Goal: Feedback & Contribution: Contribute content

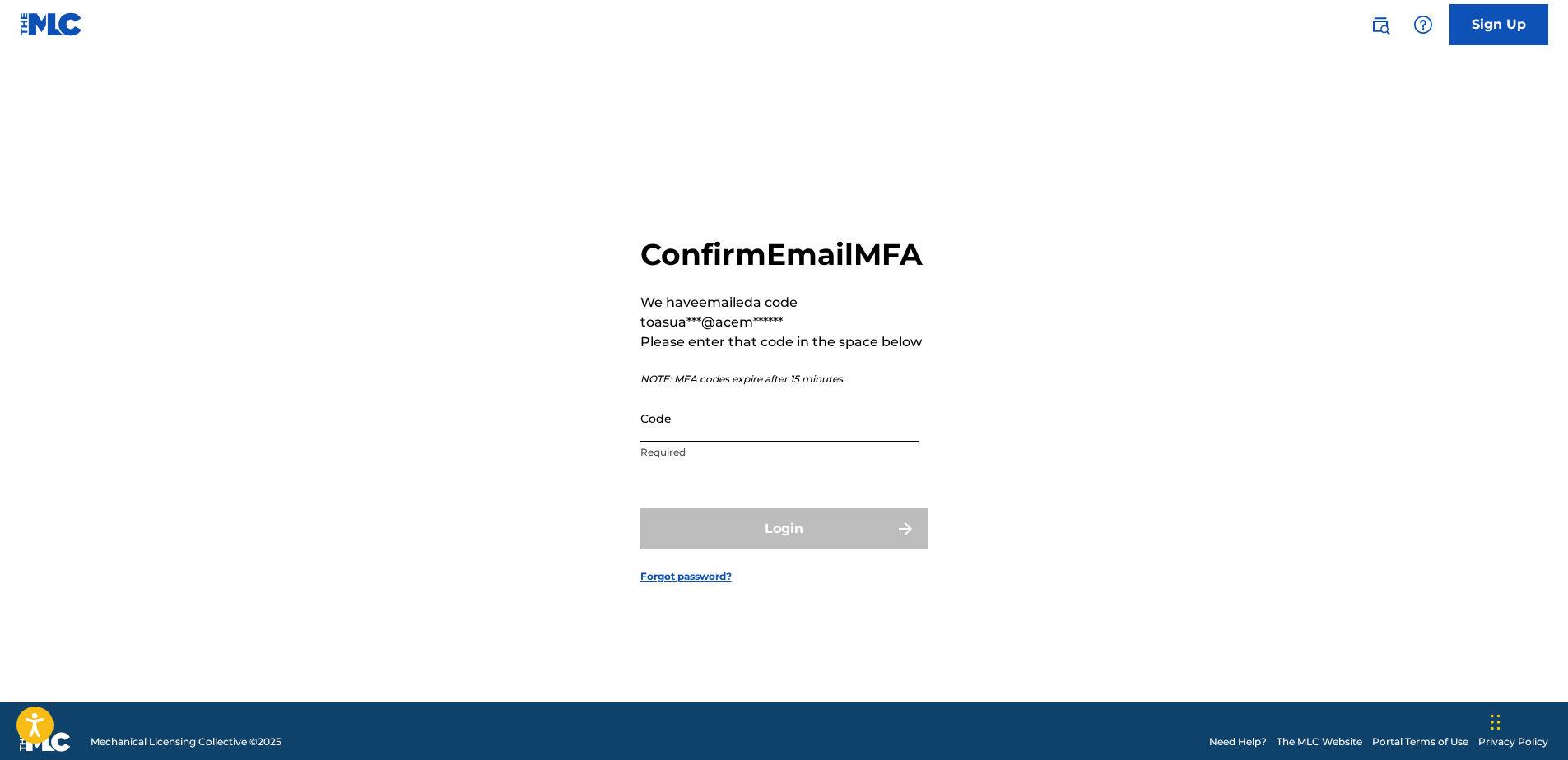
click at [691, 434] on input "Code" at bounding box center [778, 418] width 278 height 47
paste input "135500"
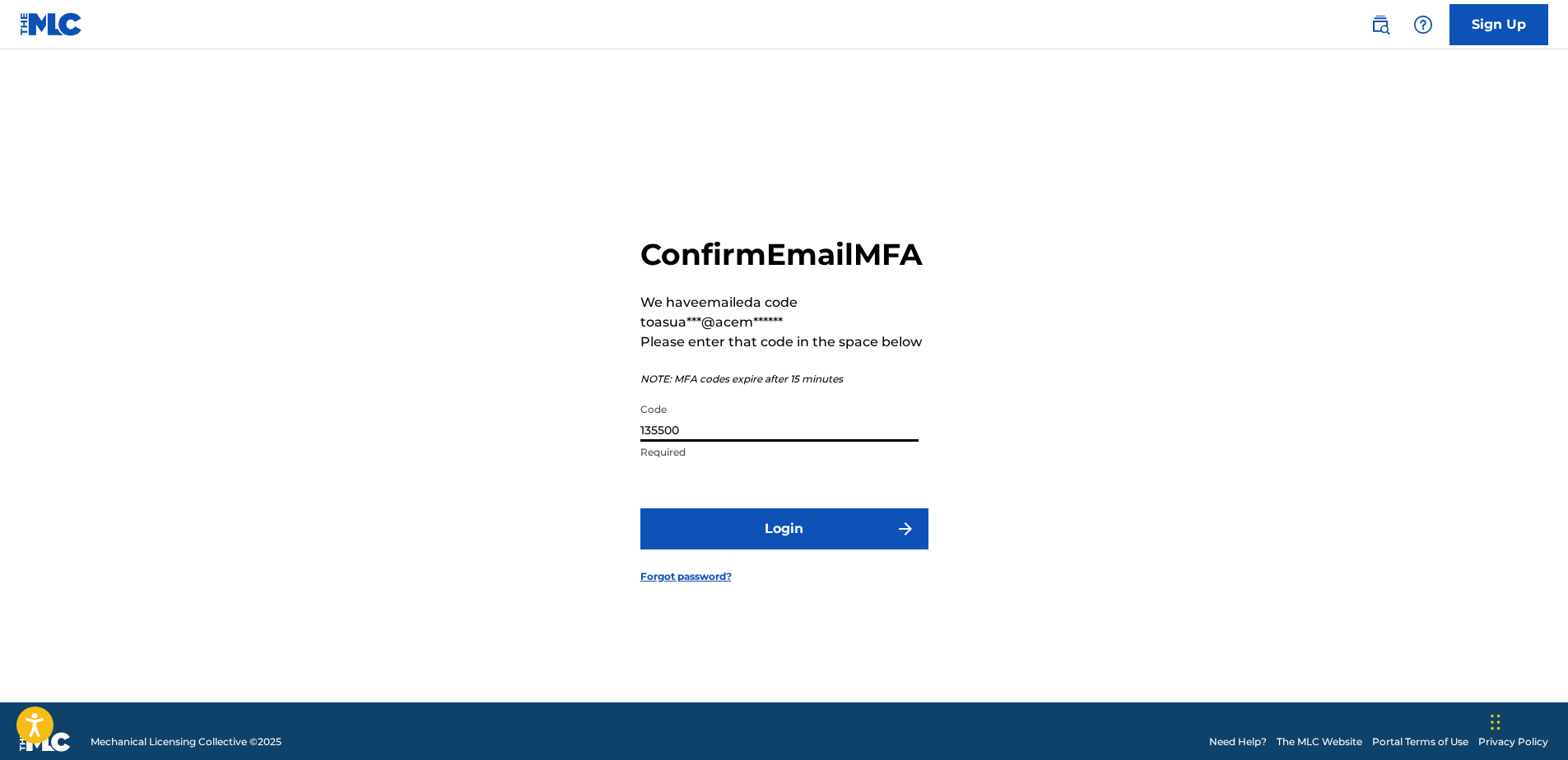
type input "135500"
click at [640, 509] on button "Login" at bounding box center [784, 529] width 288 height 41
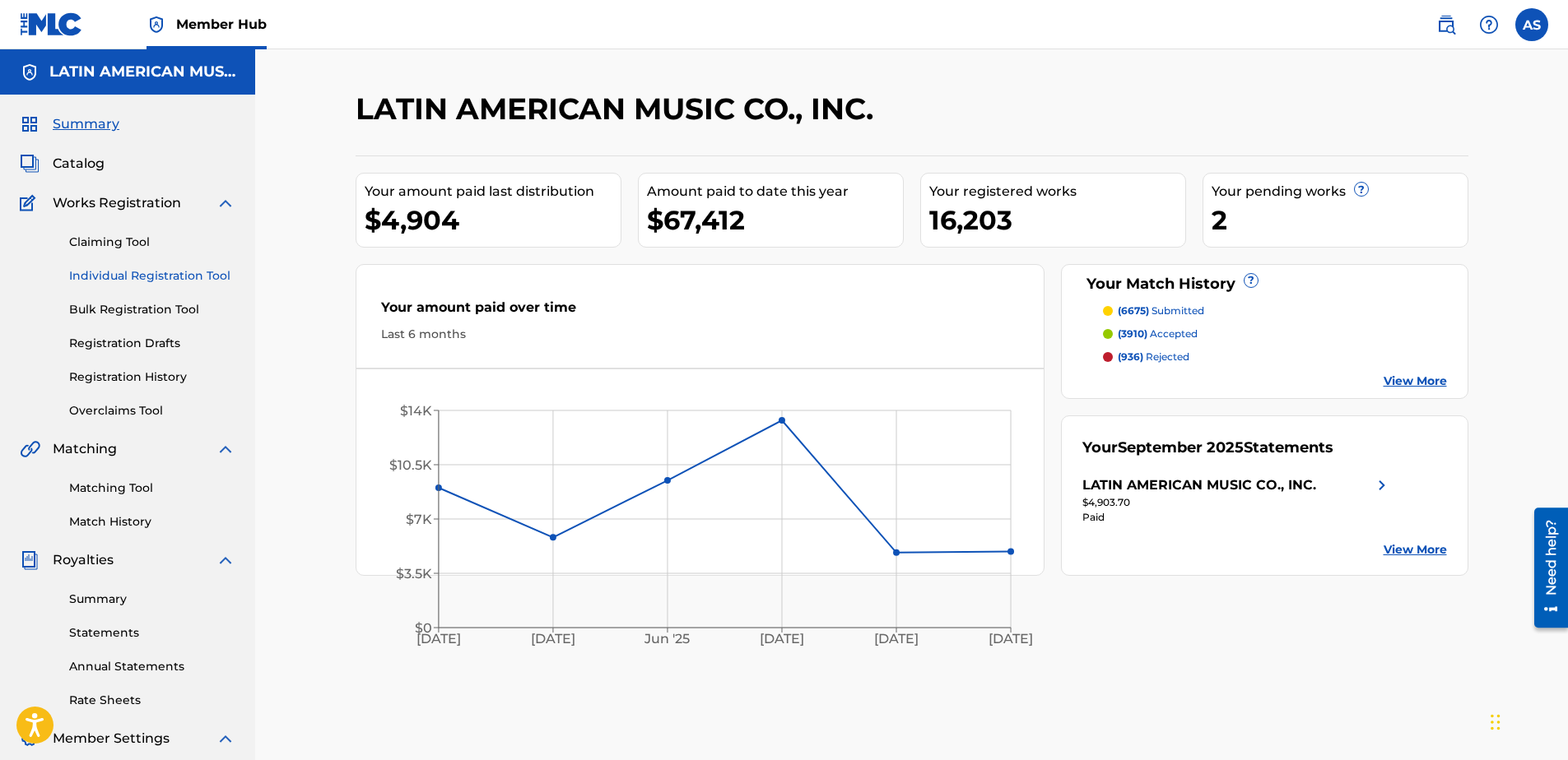
click at [115, 272] on link "Individual Registration Tool" at bounding box center [152, 276] width 166 height 17
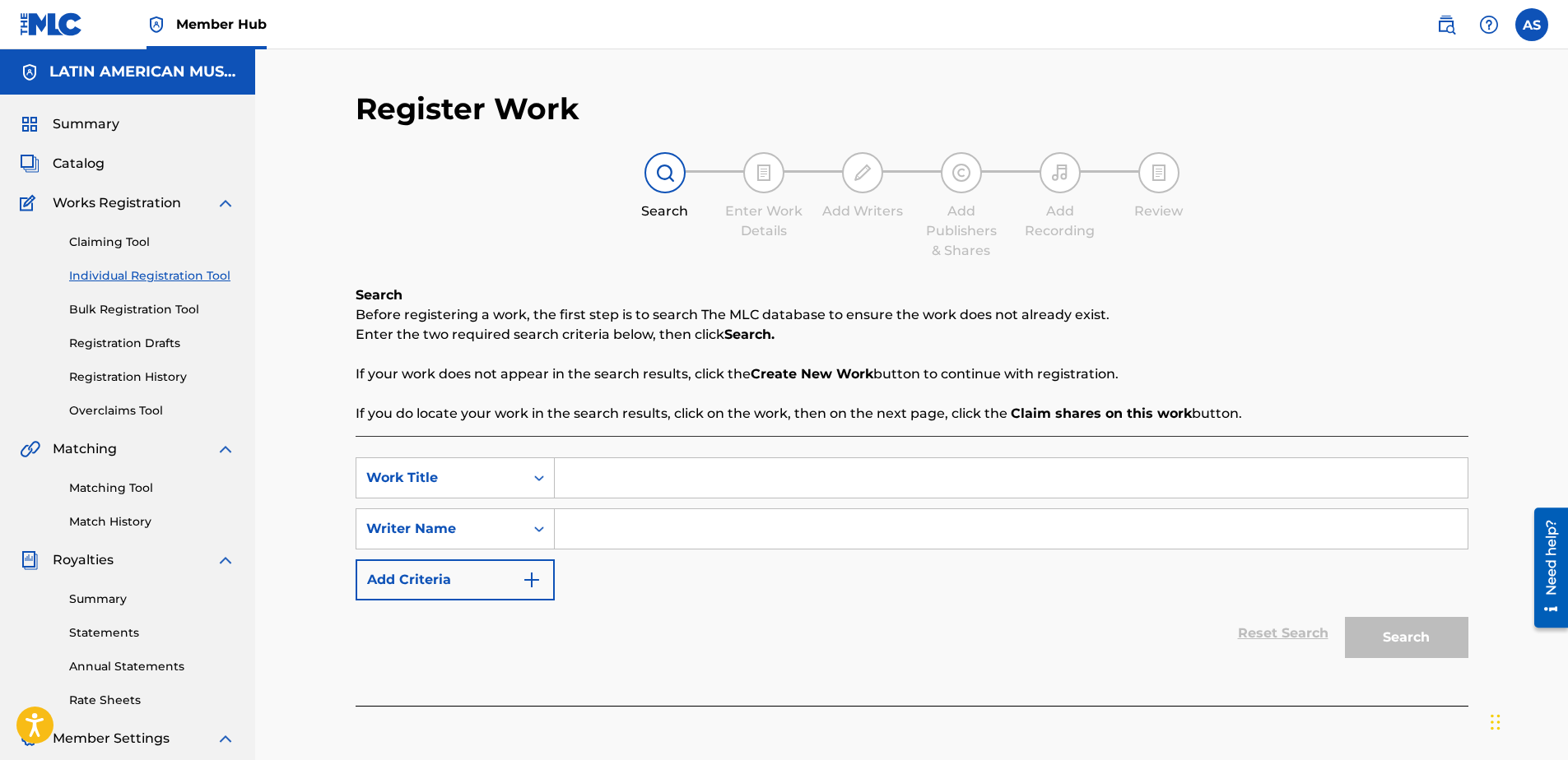
click at [617, 491] on input "Search Form" at bounding box center [1011, 477] width 913 height 39
type input "h"
type input "HOJA SECA"
click at [597, 382] on p "If your work does not appear in the search results, click the Create New Work b…" at bounding box center [911, 374] width 1112 height 20
click at [604, 525] on input "Search Form" at bounding box center [1011, 528] width 913 height 39
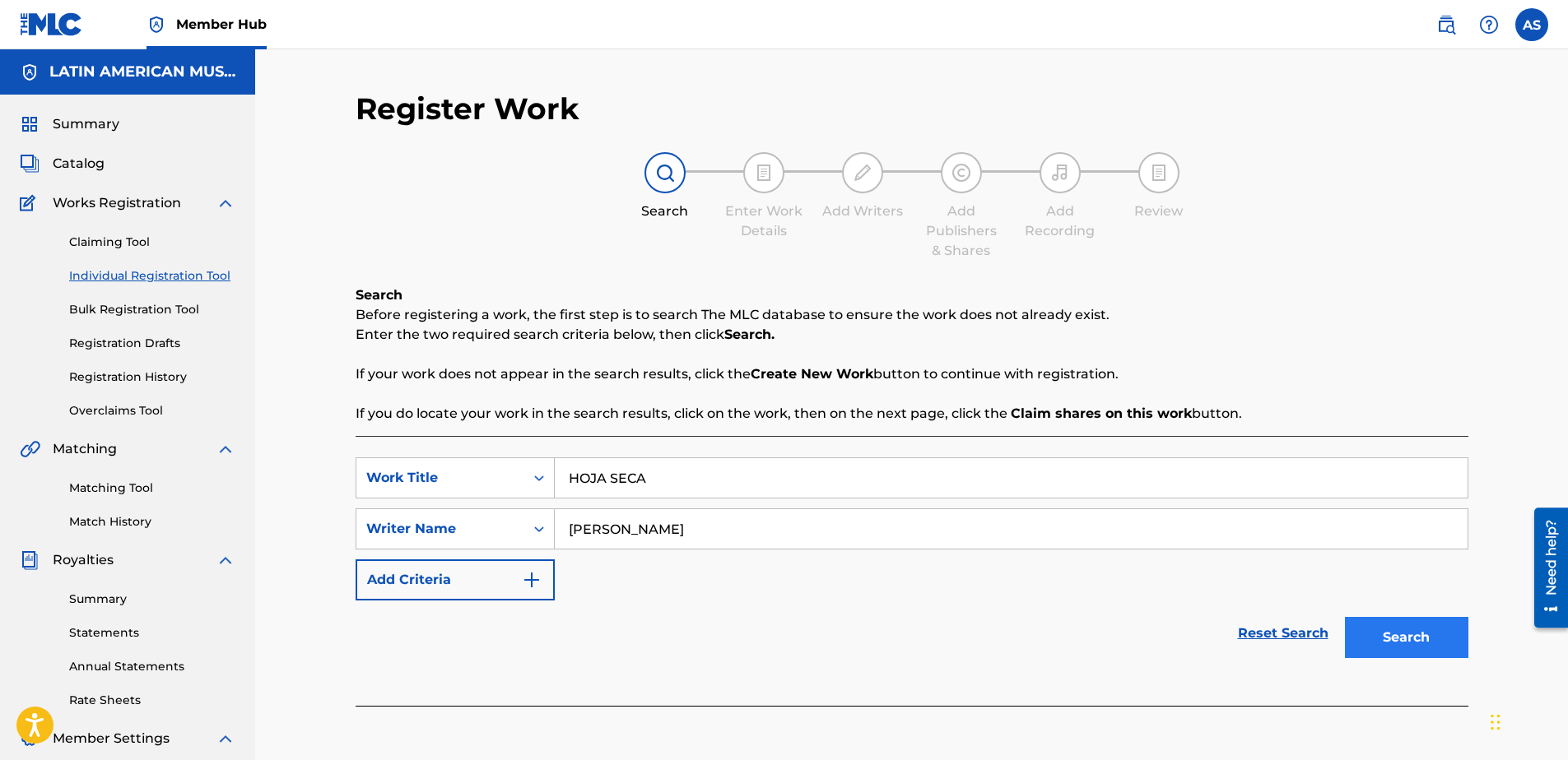
type input "[PERSON_NAME]"
click at [1430, 634] on button "Search" at bounding box center [1406, 637] width 123 height 41
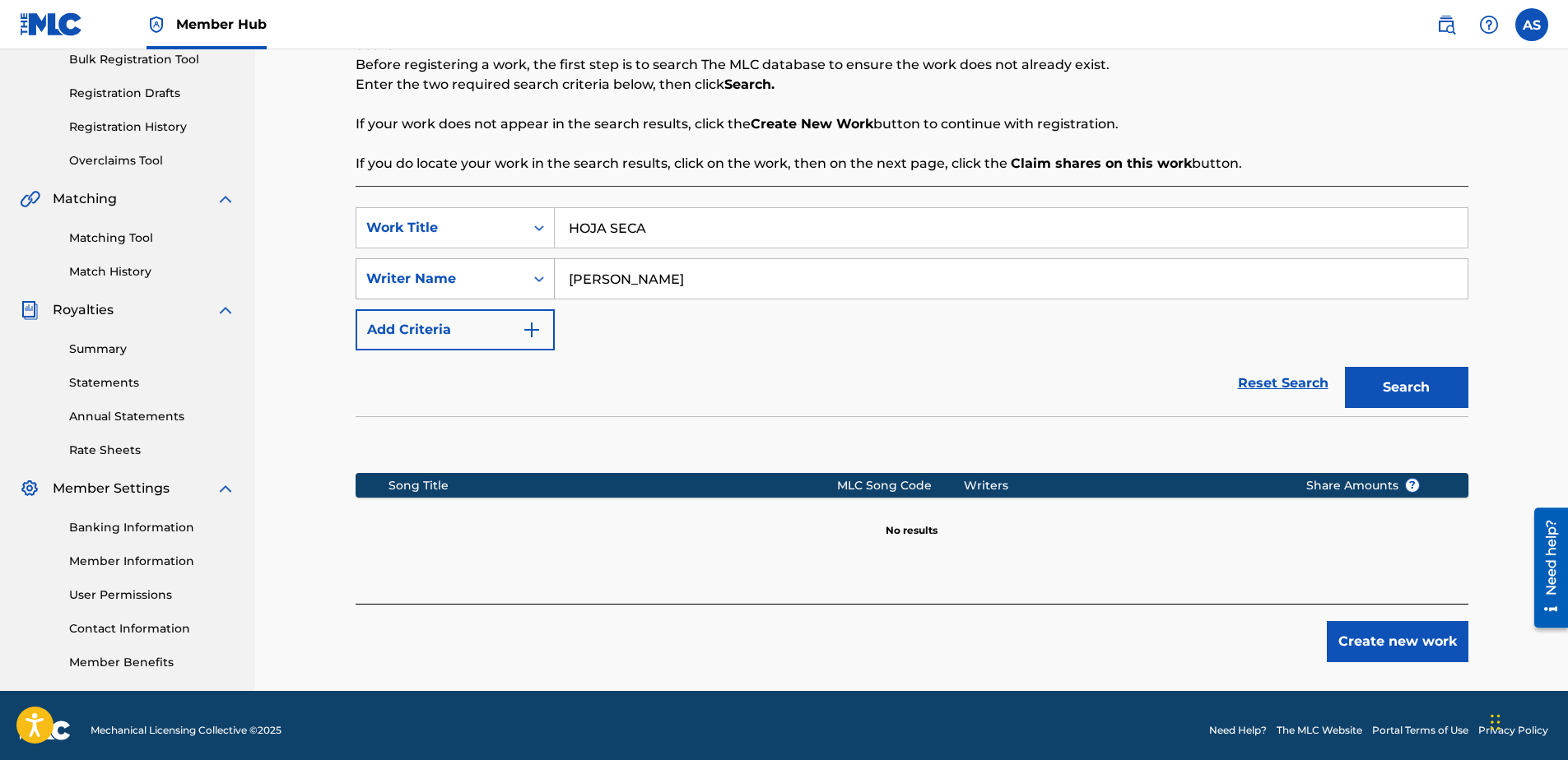
scroll to position [260, 0]
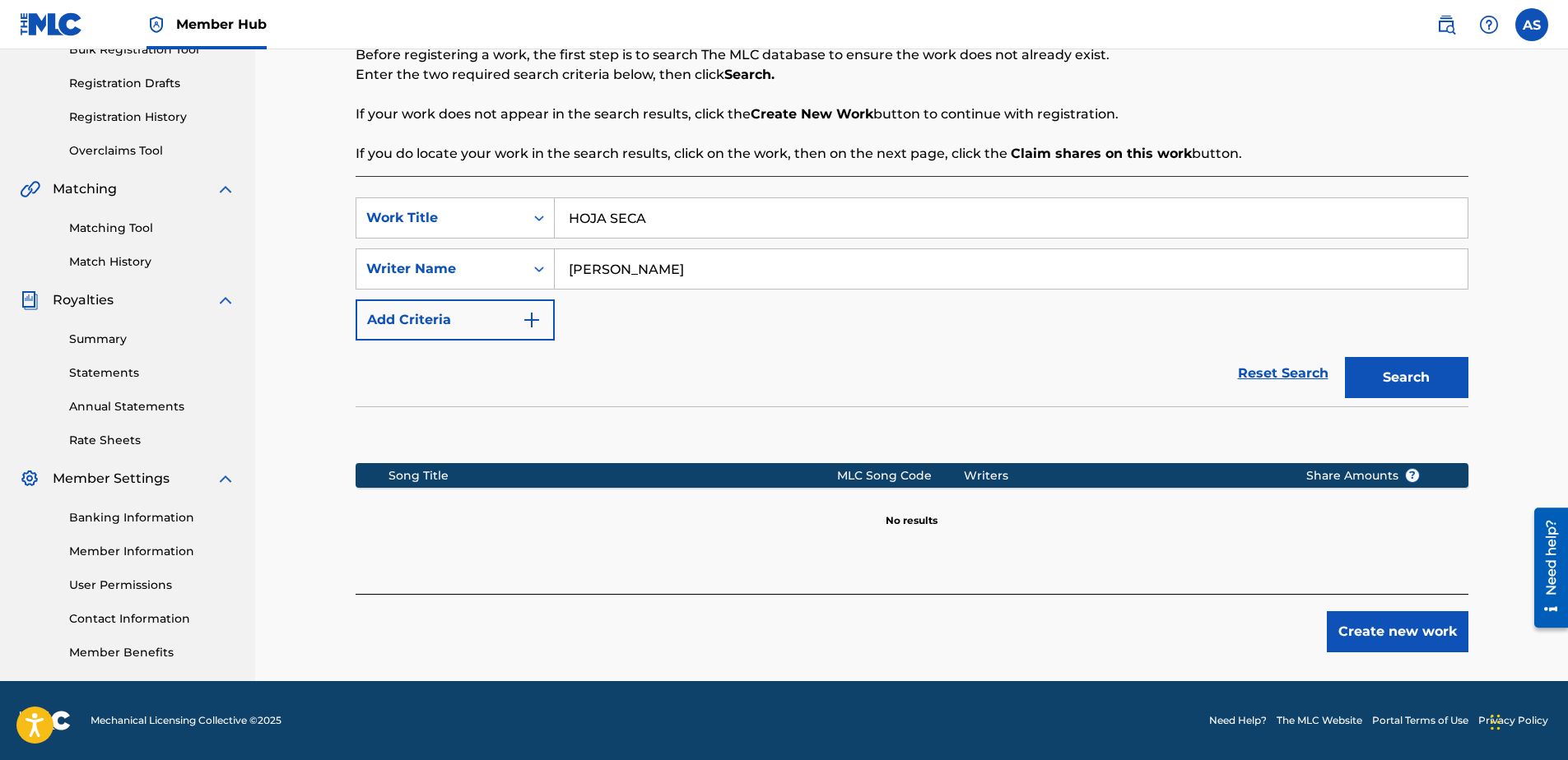
click at [1392, 609] on div "Create new work" at bounding box center [911, 623] width 1112 height 58
drag, startPoint x: 1388, startPoint y: 640, endPoint x: 1385, endPoint y: 627, distance: 13.3
click at [1385, 627] on button "Create new work" at bounding box center [1397, 631] width 141 height 41
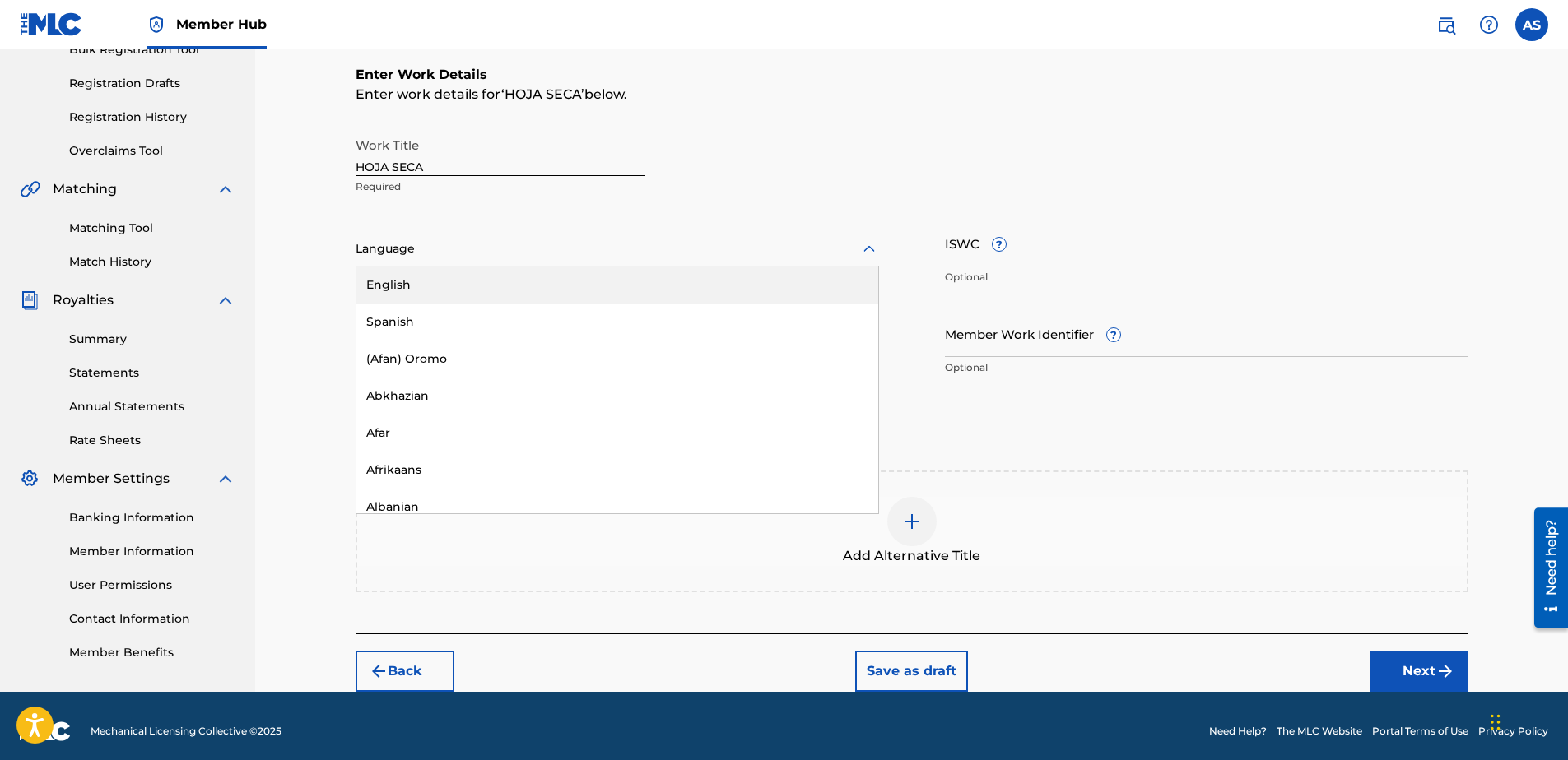
click at [435, 244] on div at bounding box center [617, 249] width 523 height 21
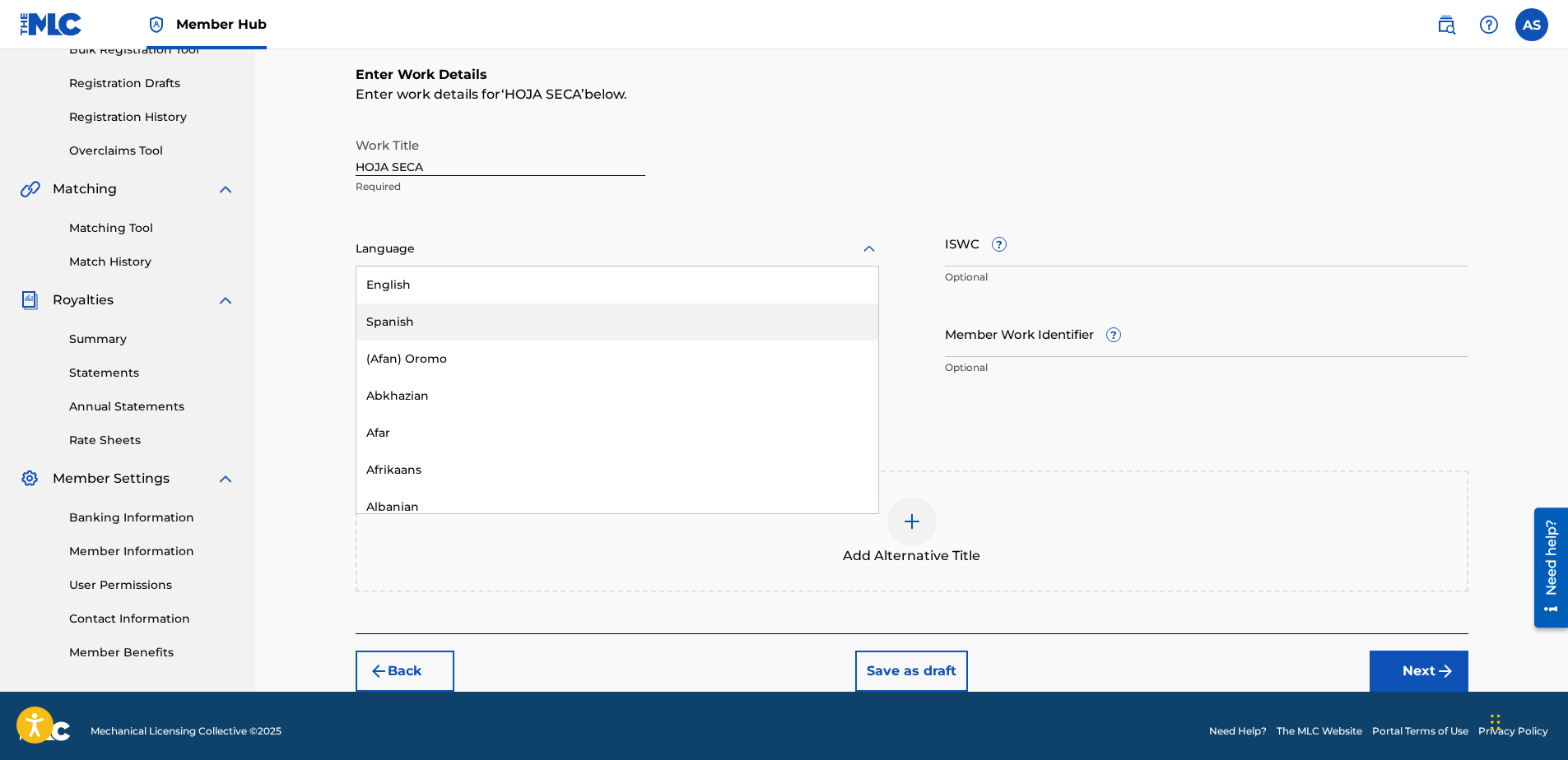
click at [388, 309] on div "Spanish" at bounding box center [617, 322] width 521 height 37
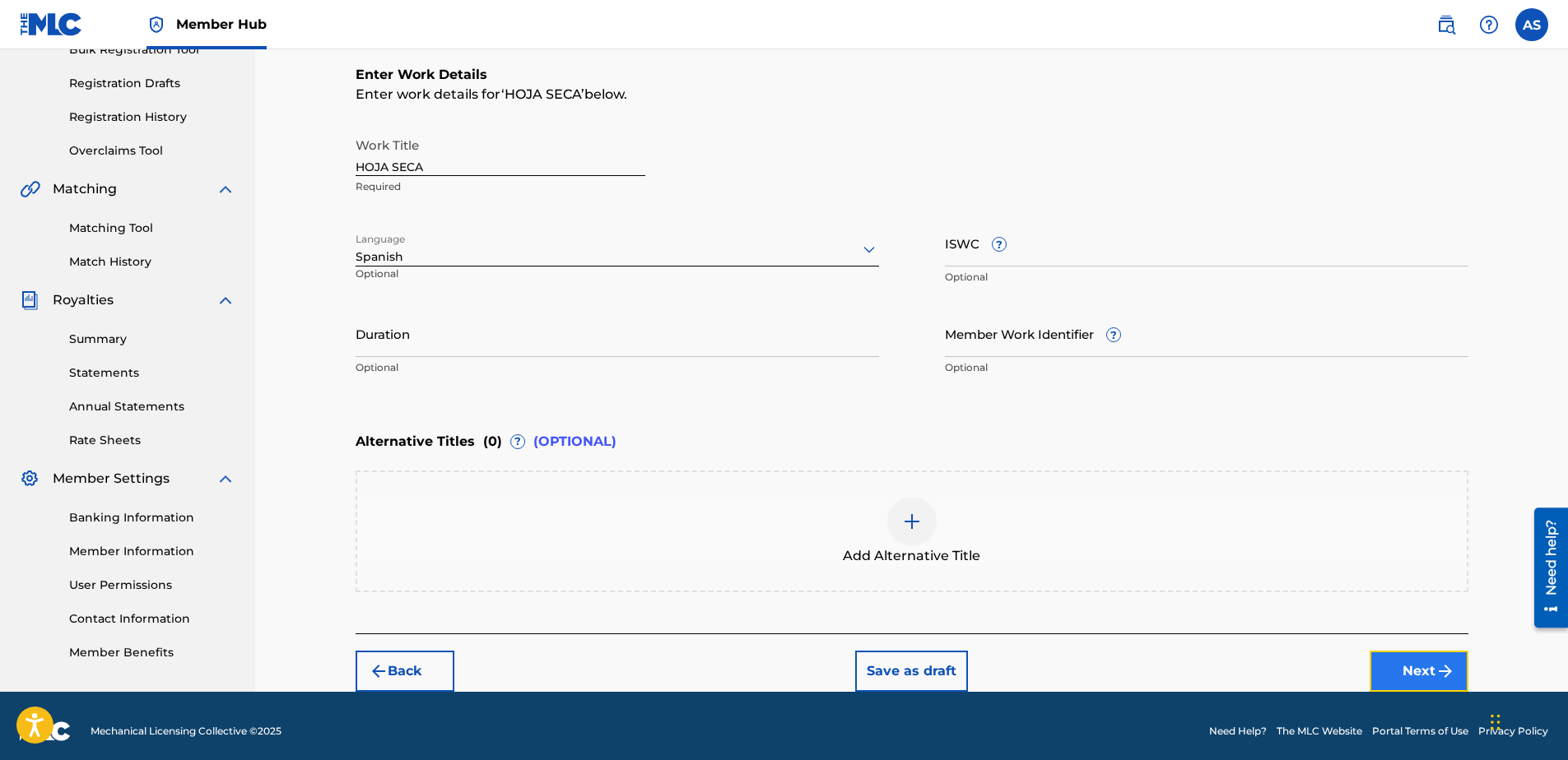
click at [1407, 663] on button "Next" at bounding box center [1418, 671] width 98 height 41
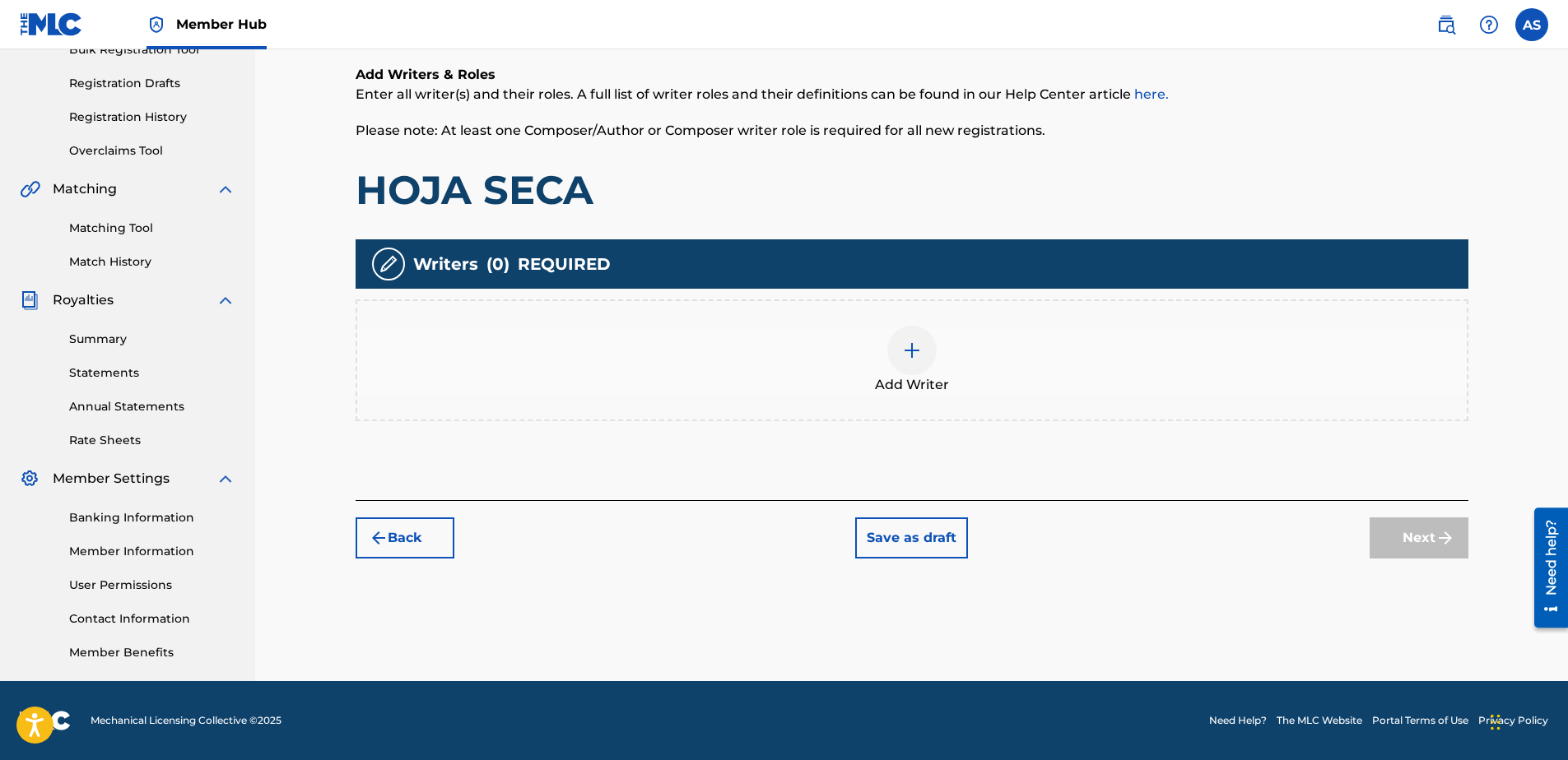
click at [907, 350] on img at bounding box center [911, 350] width 20 height 20
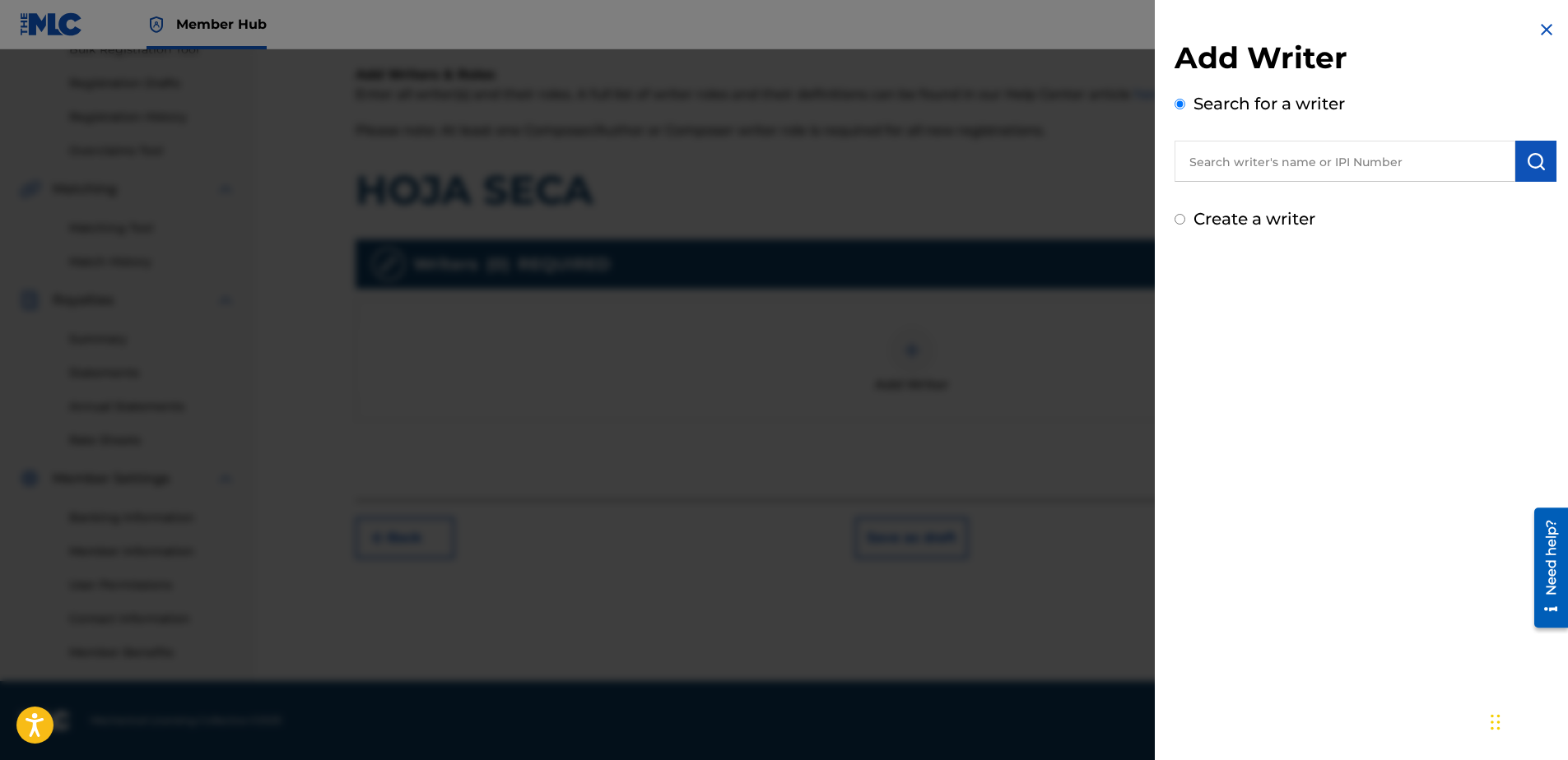
click at [1232, 175] on input "text" at bounding box center [1345, 160] width 341 height 41
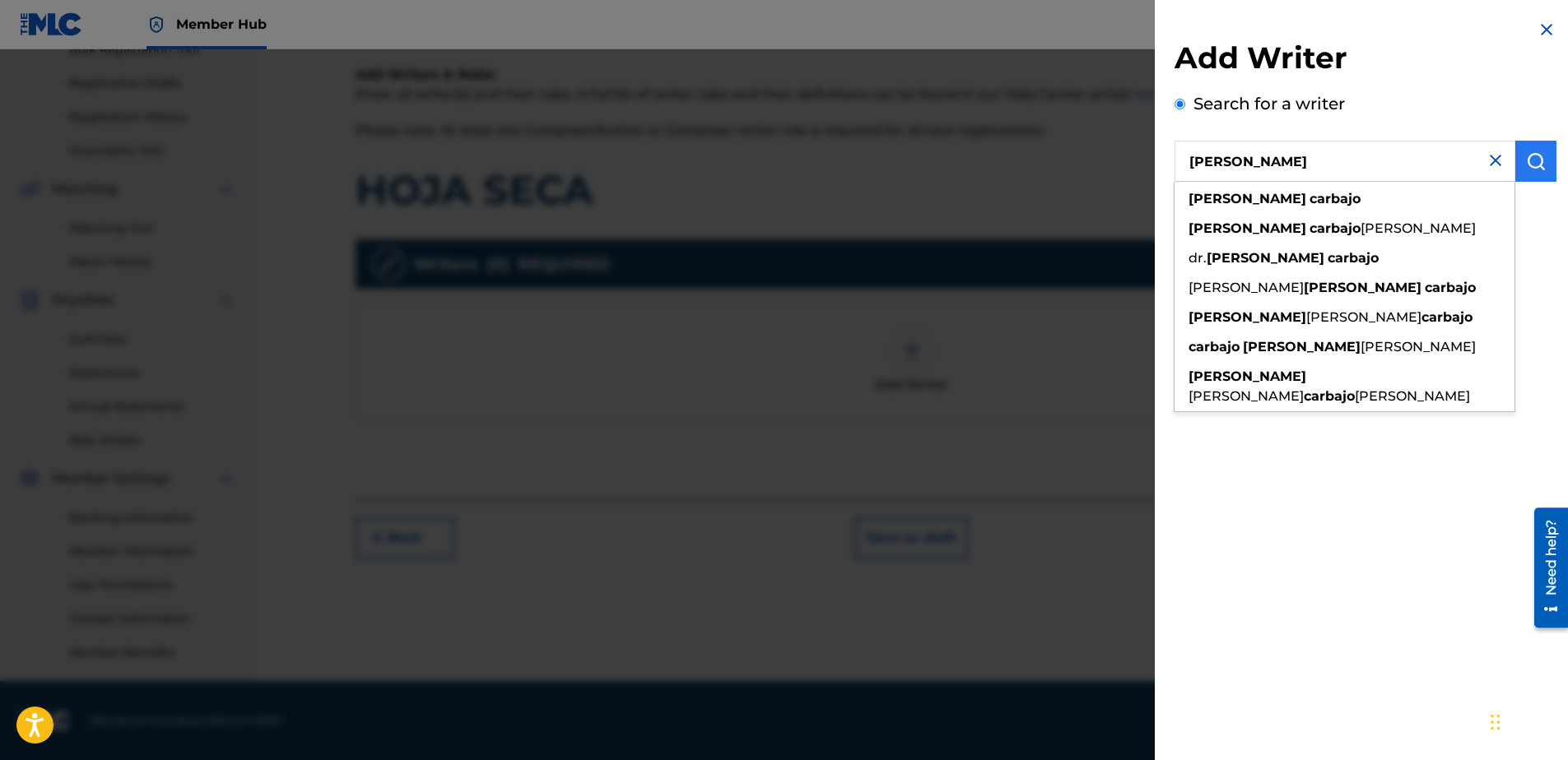
type input "[PERSON_NAME]"
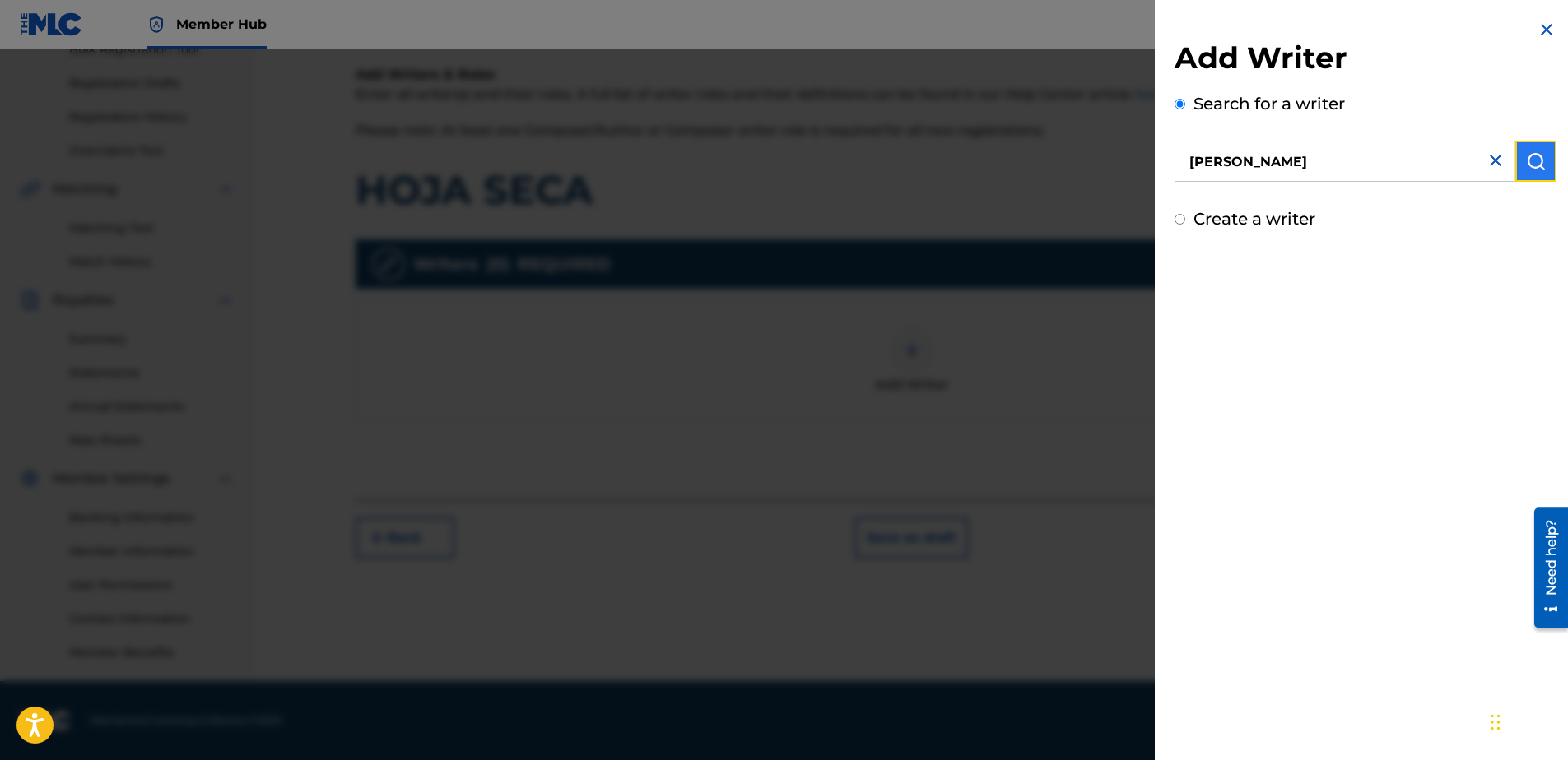
click at [1536, 146] on button "submit" at bounding box center [1535, 160] width 41 height 41
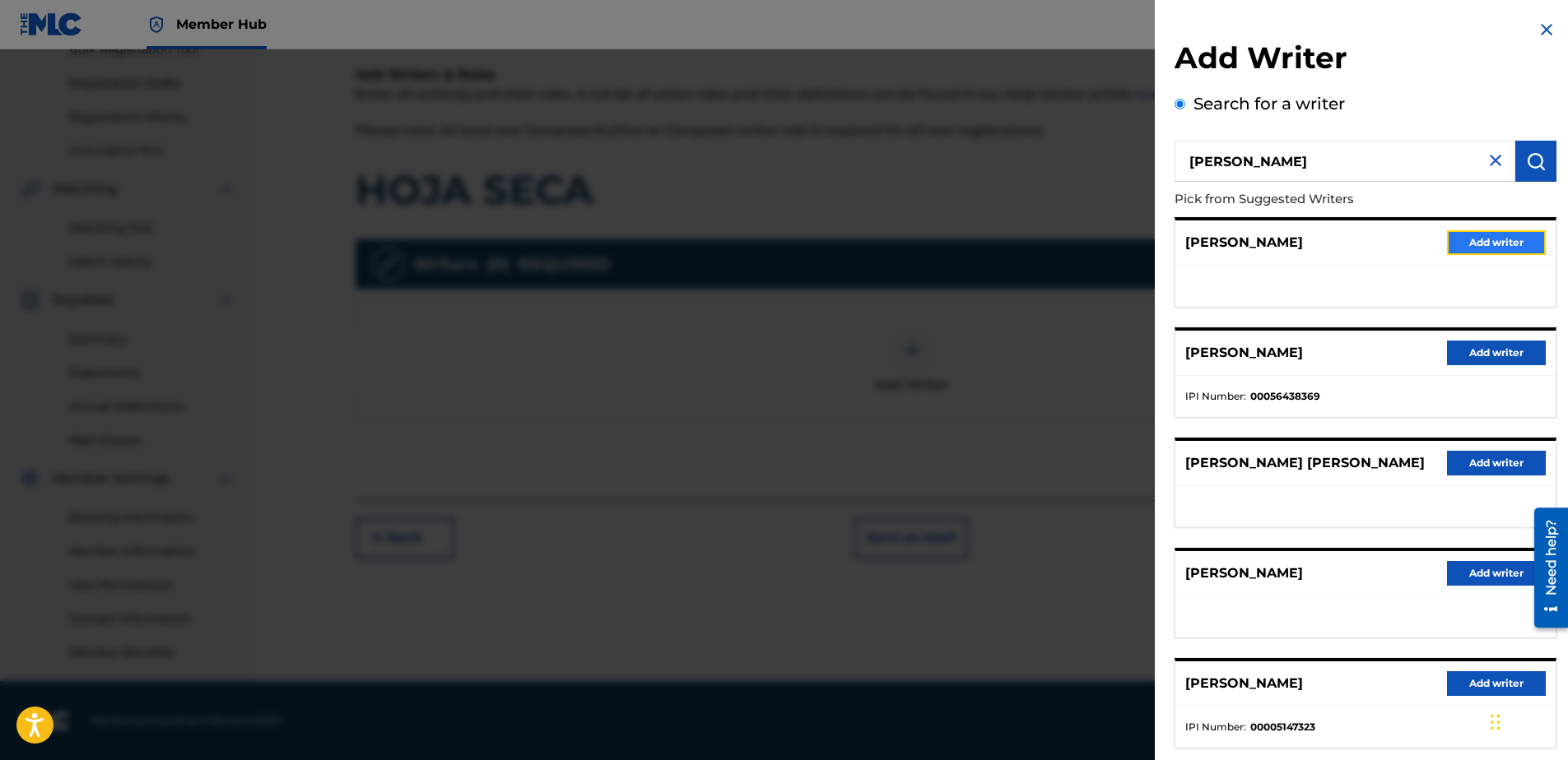
click at [1452, 240] on button "Add writer" at bounding box center [1495, 243] width 98 height 25
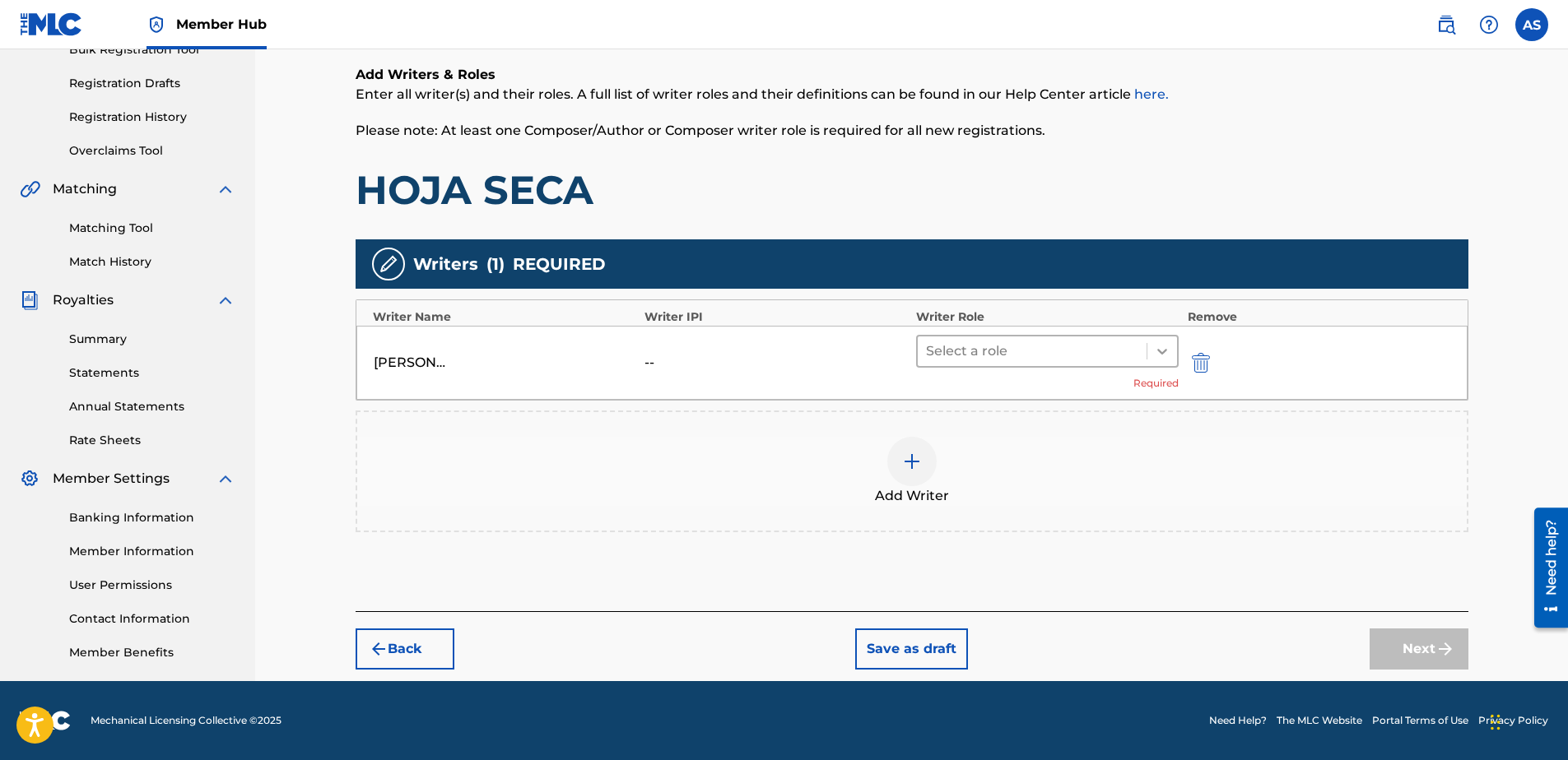
drag, startPoint x: 1168, startPoint y: 344, endPoint x: 1158, endPoint y: 349, distance: 11.2
click at [1168, 345] on icon at bounding box center [1161, 350] width 16 height 16
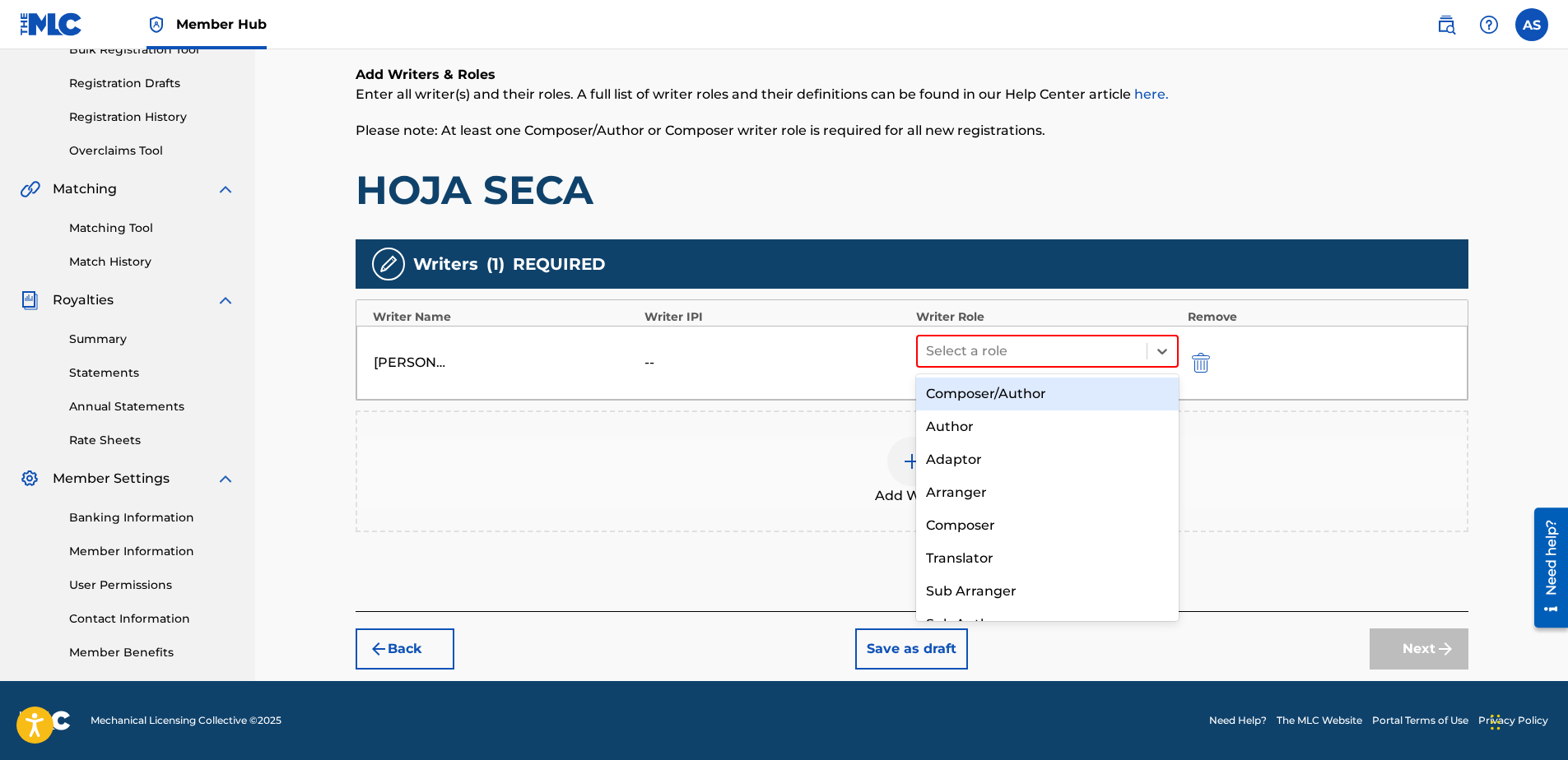
click at [979, 398] on div "Composer/Author" at bounding box center [1048, 394] width 264 height 32
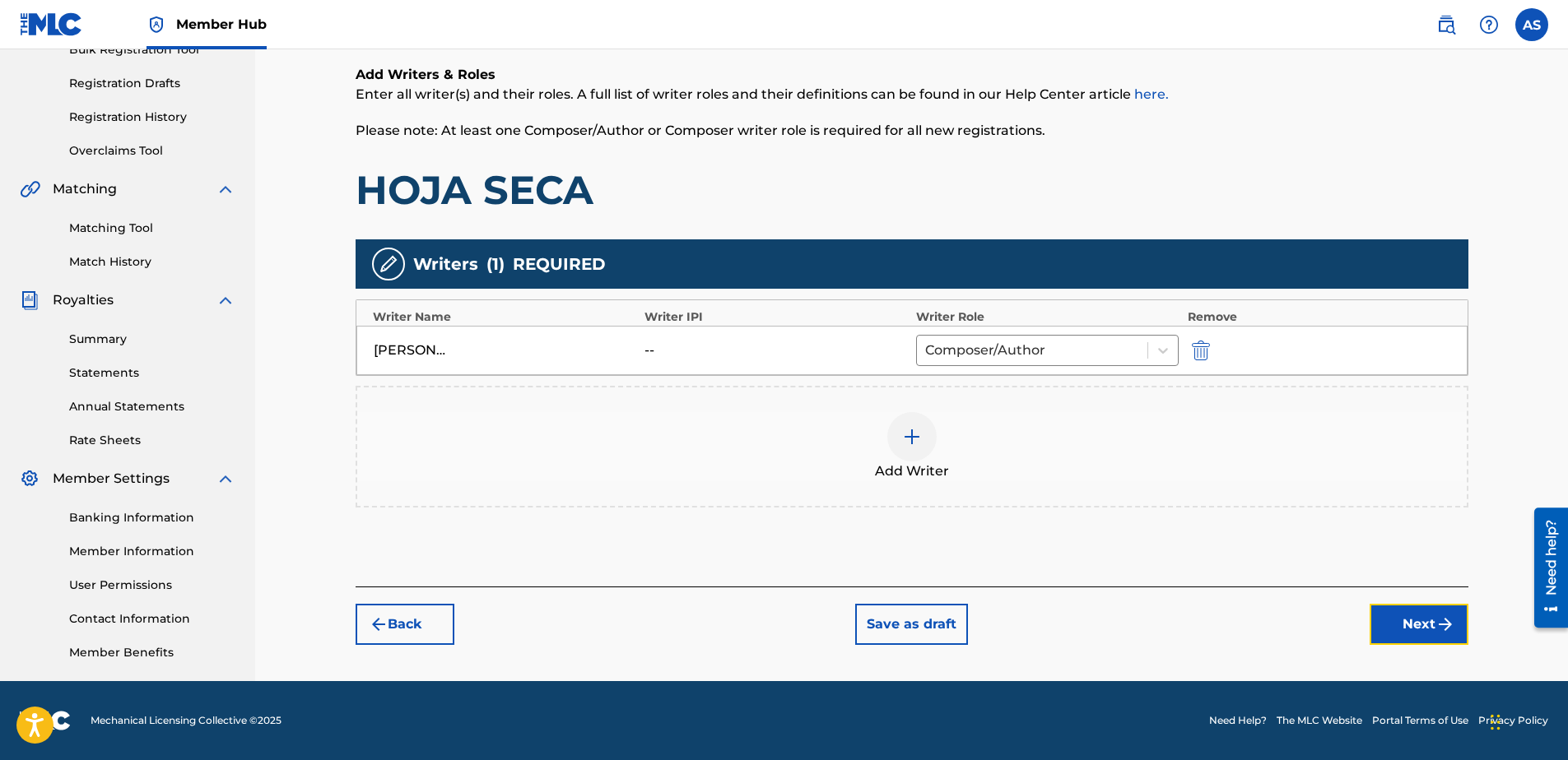
click at [1420, 616] on button "Next" at bounding box center [1418, 623] width 98 height 41
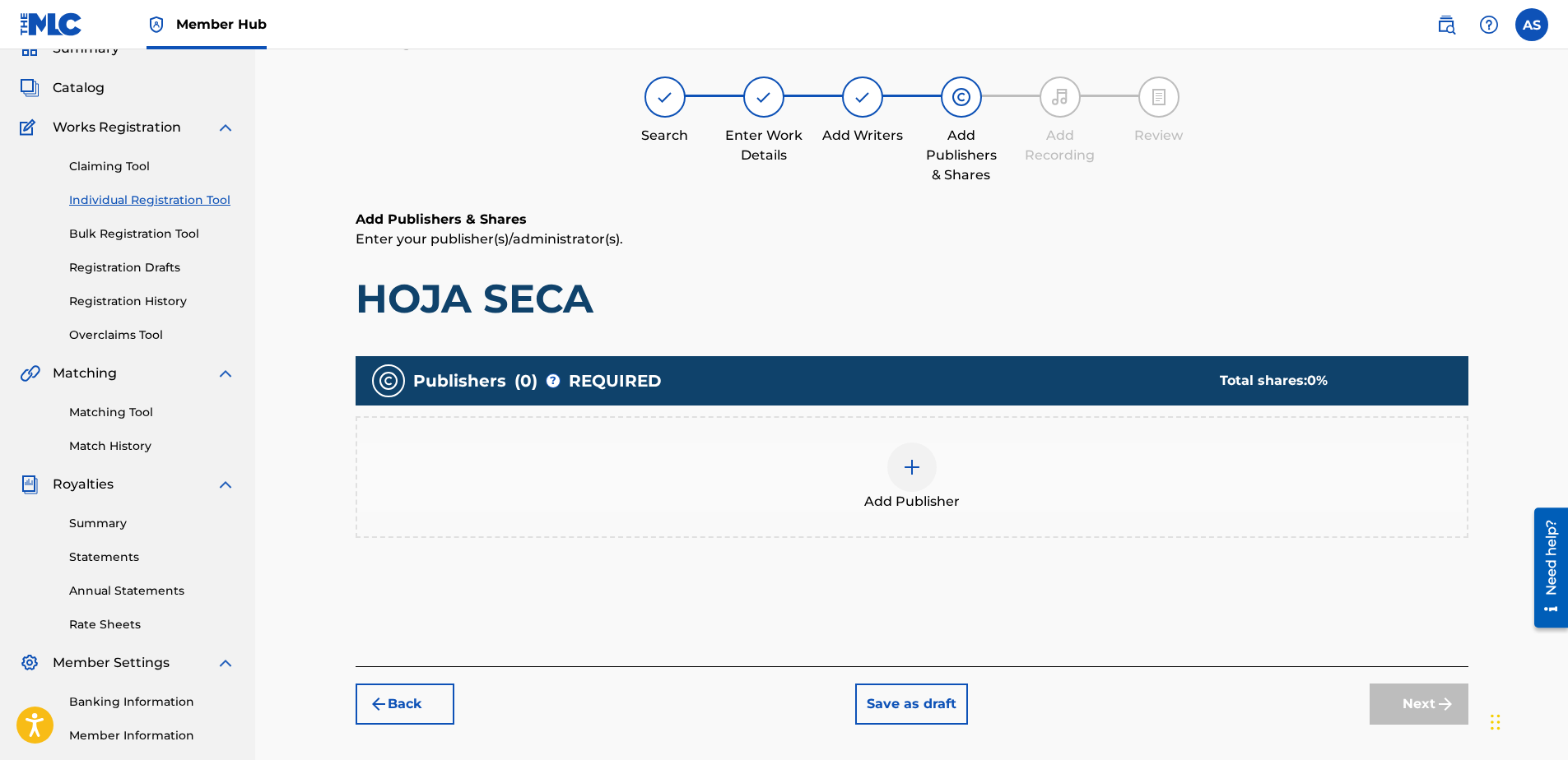
scroll to position [74, 0]
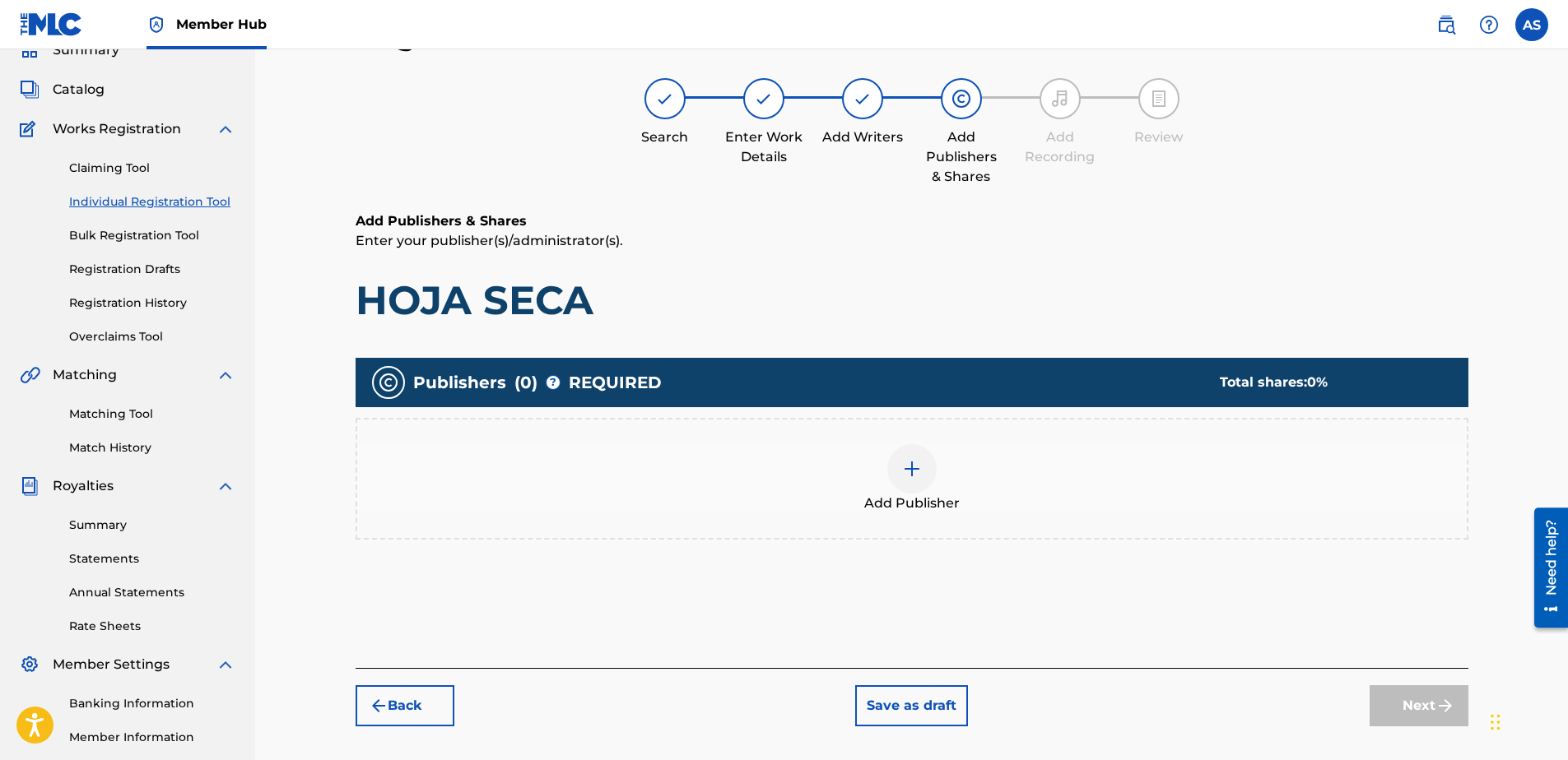
click at [909, 473] on img at bounding box center [911, 469] width 20 height 20
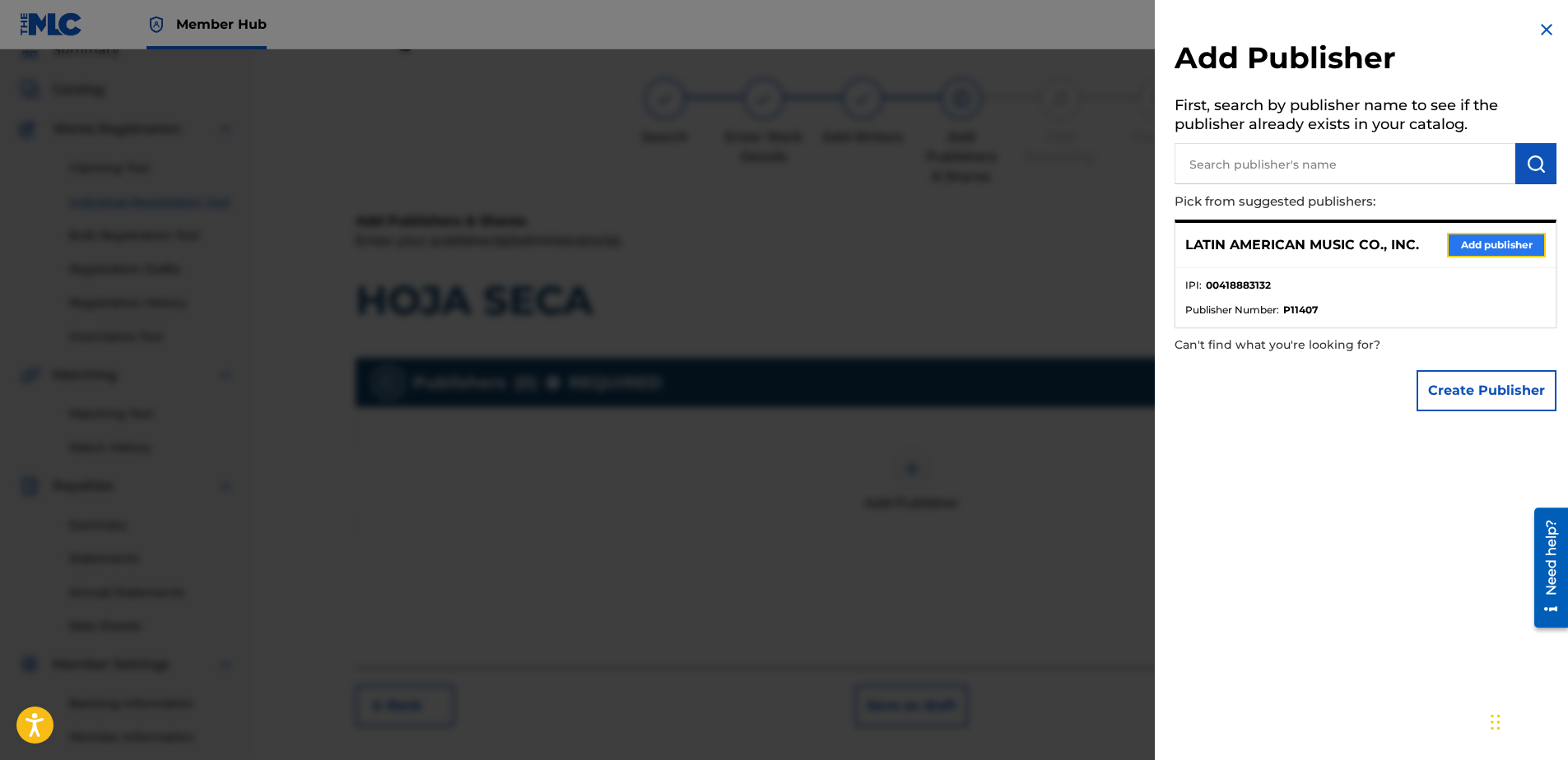
click at [1500, 242] on button "Add publisher" at bounding box center [1495, 245] width 98 height 25
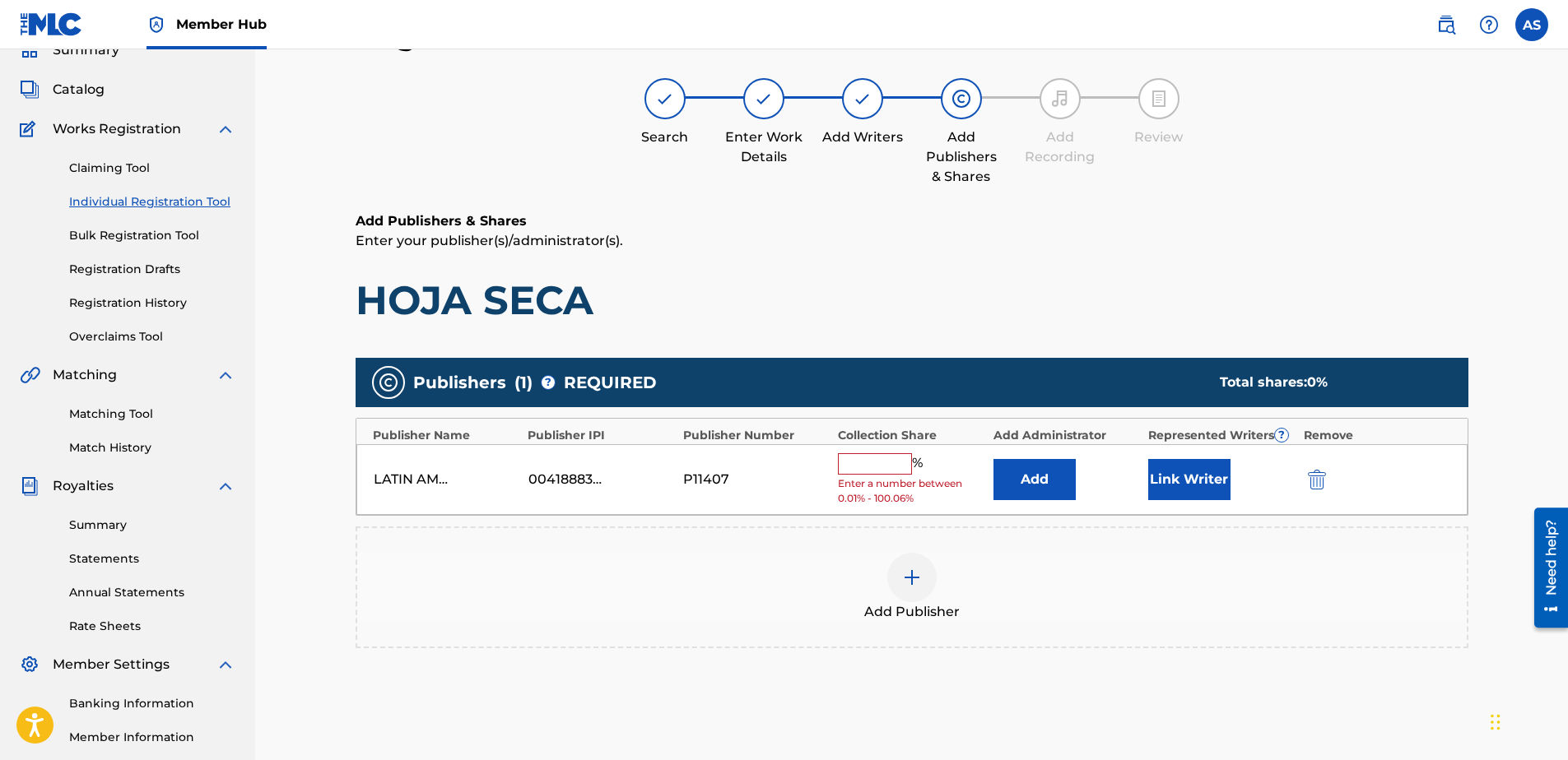
click at [848, 464] on input "text" at bounding box center [875, 464] width 74 height 21
type input "100"
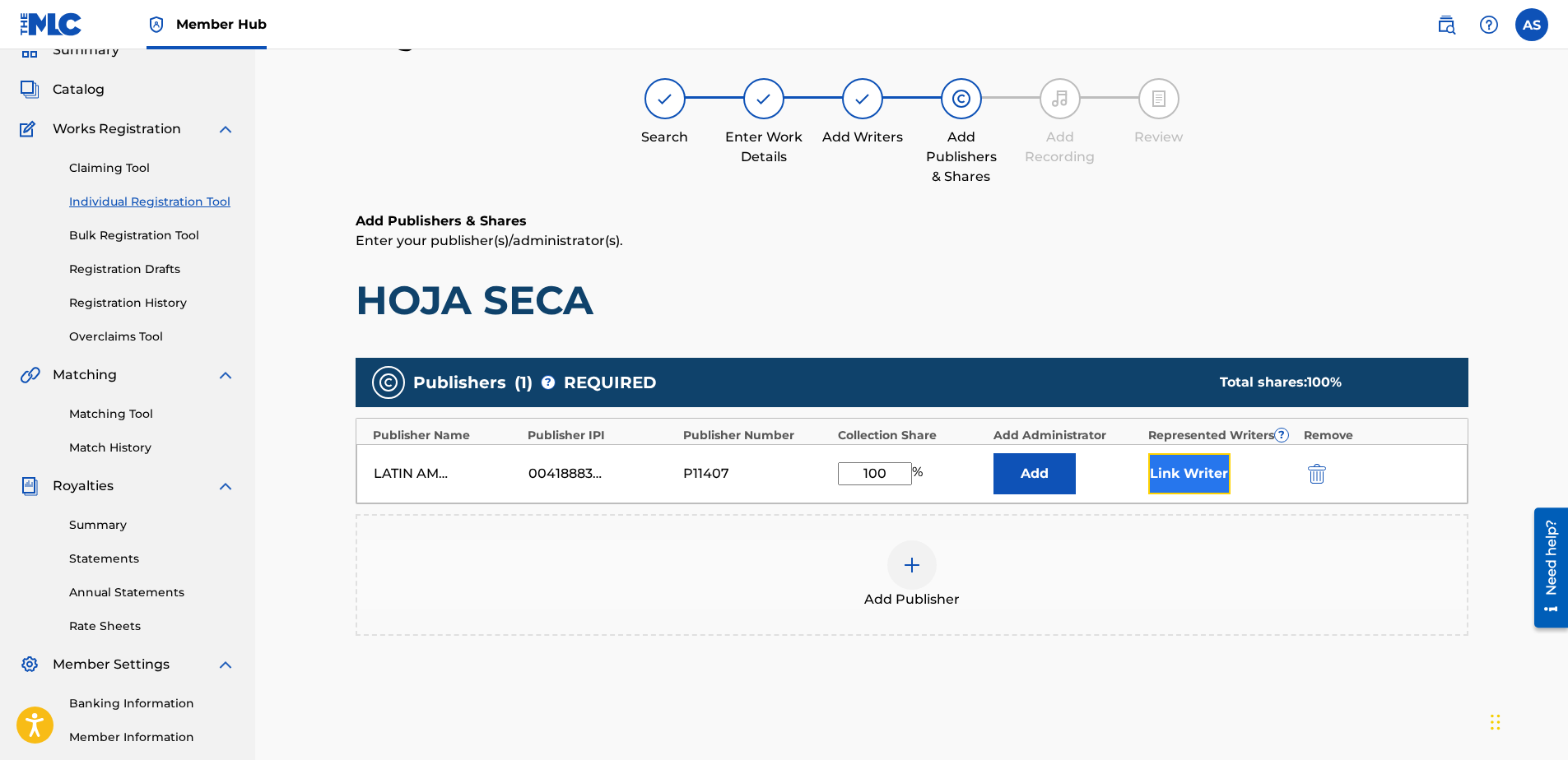
click at [1187, 477] on button "Link Writer" at bounding box center [1189, 474] width 82 height 41
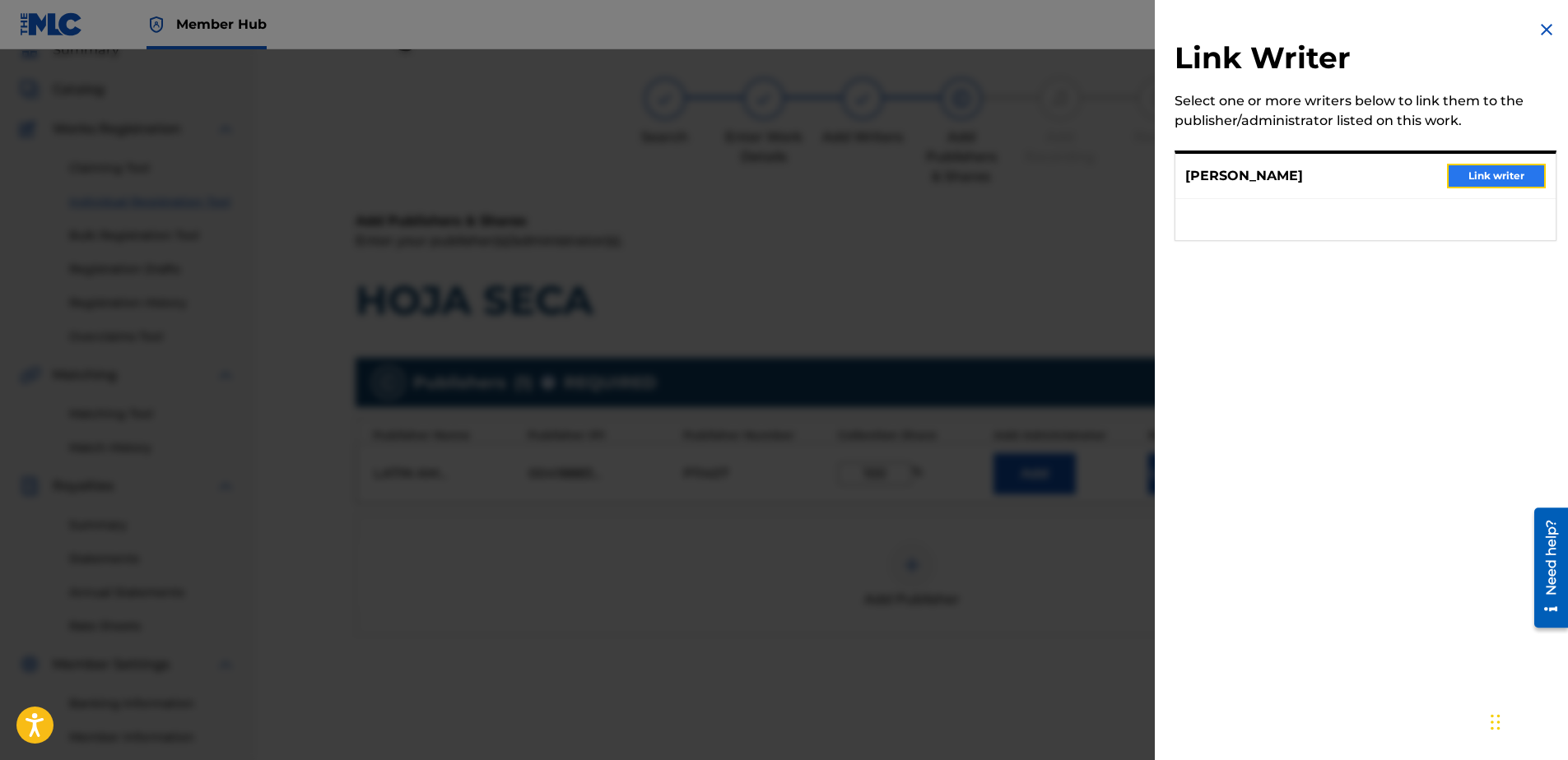
click at [1499, 170] on button "Link writer" at bounding box center [1495, 176] width 98 height 25
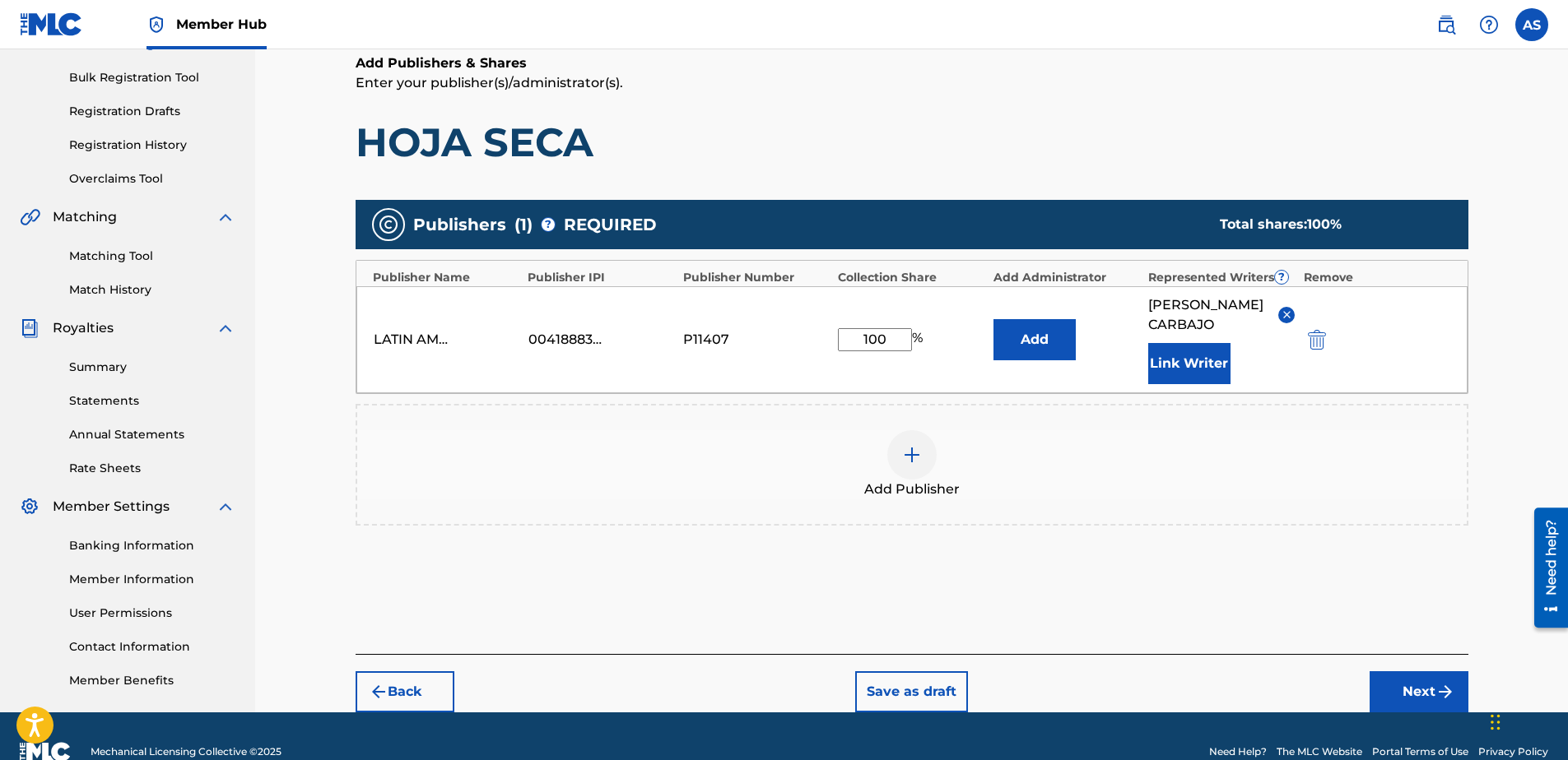
scroll to position [239, 0]
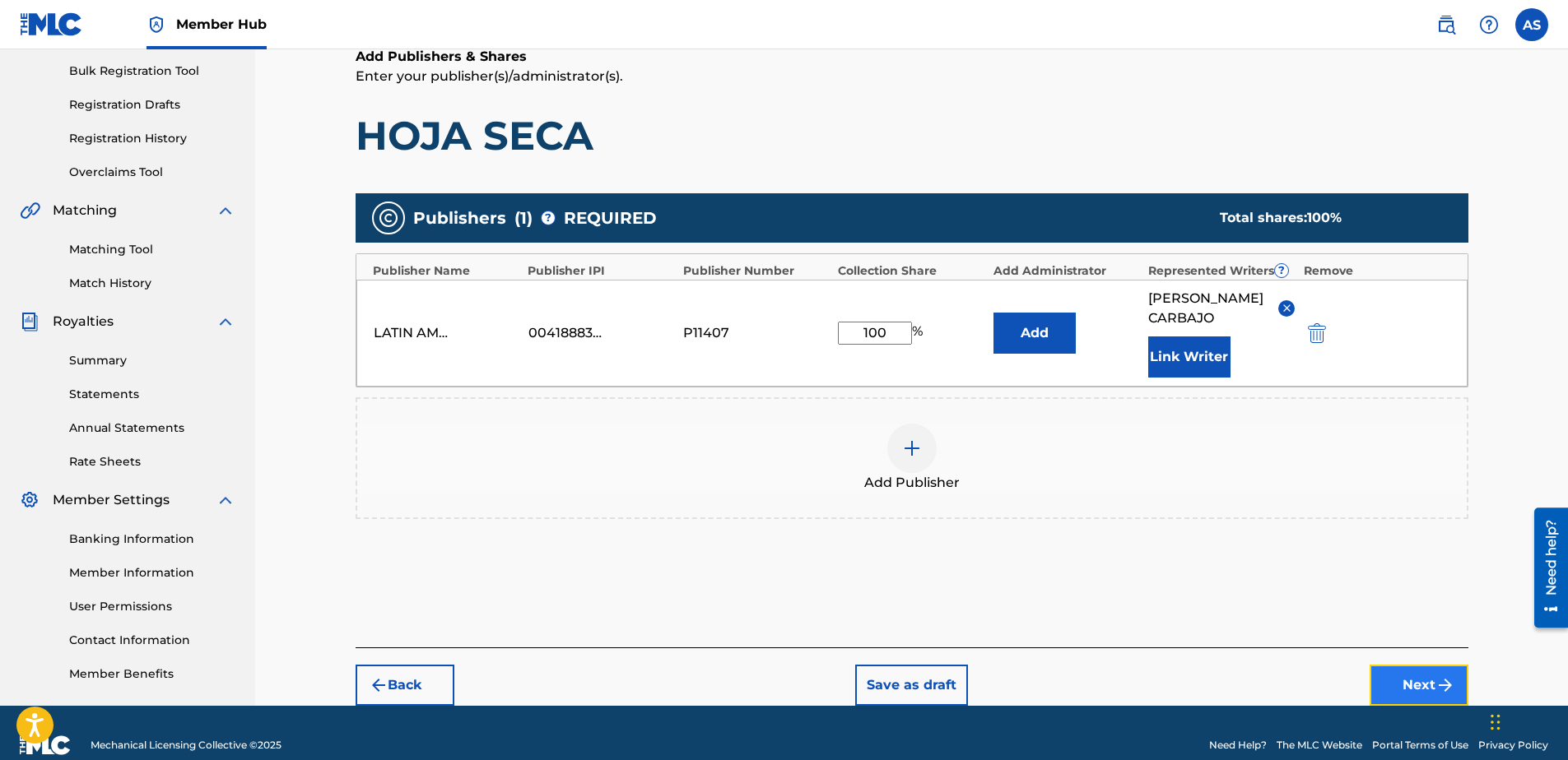
click at [1404, 681] on button "Next" at bounding box center [1418, 685] width 98 height 41
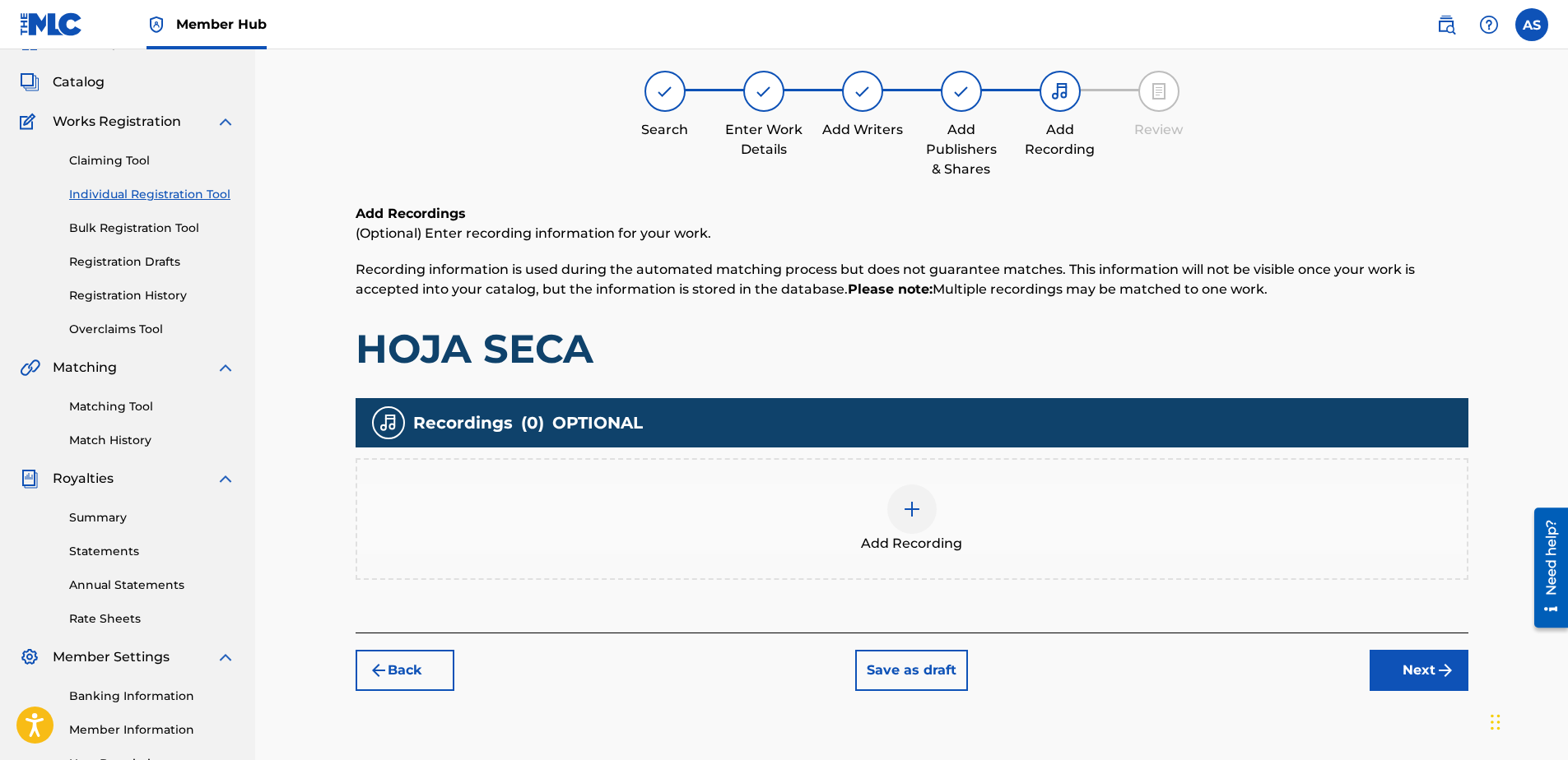
scroll to position [74, 0]
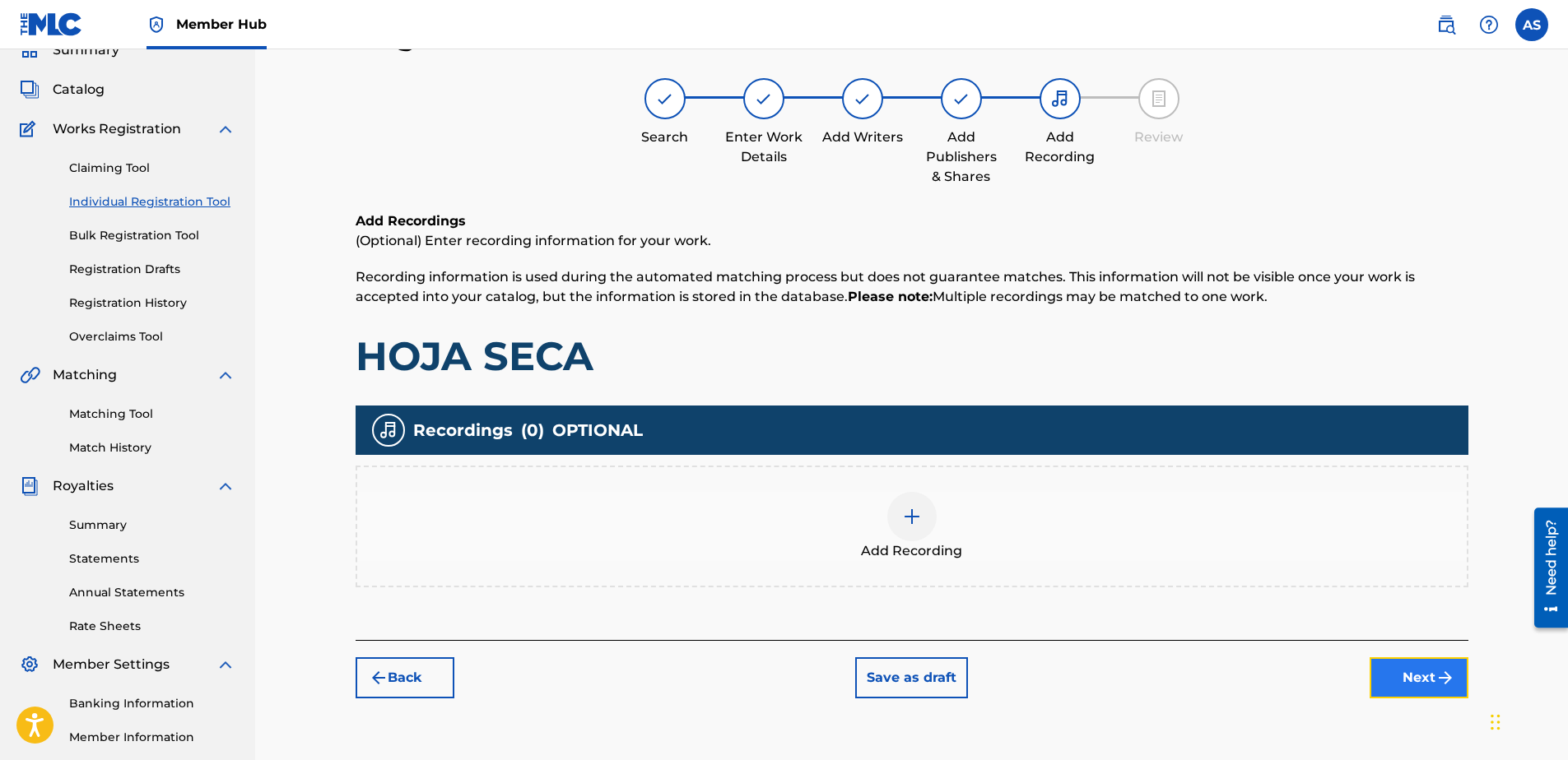
click at [1403, 669] on button "Next" at bounding box center [1418, 677] width 98 height 41
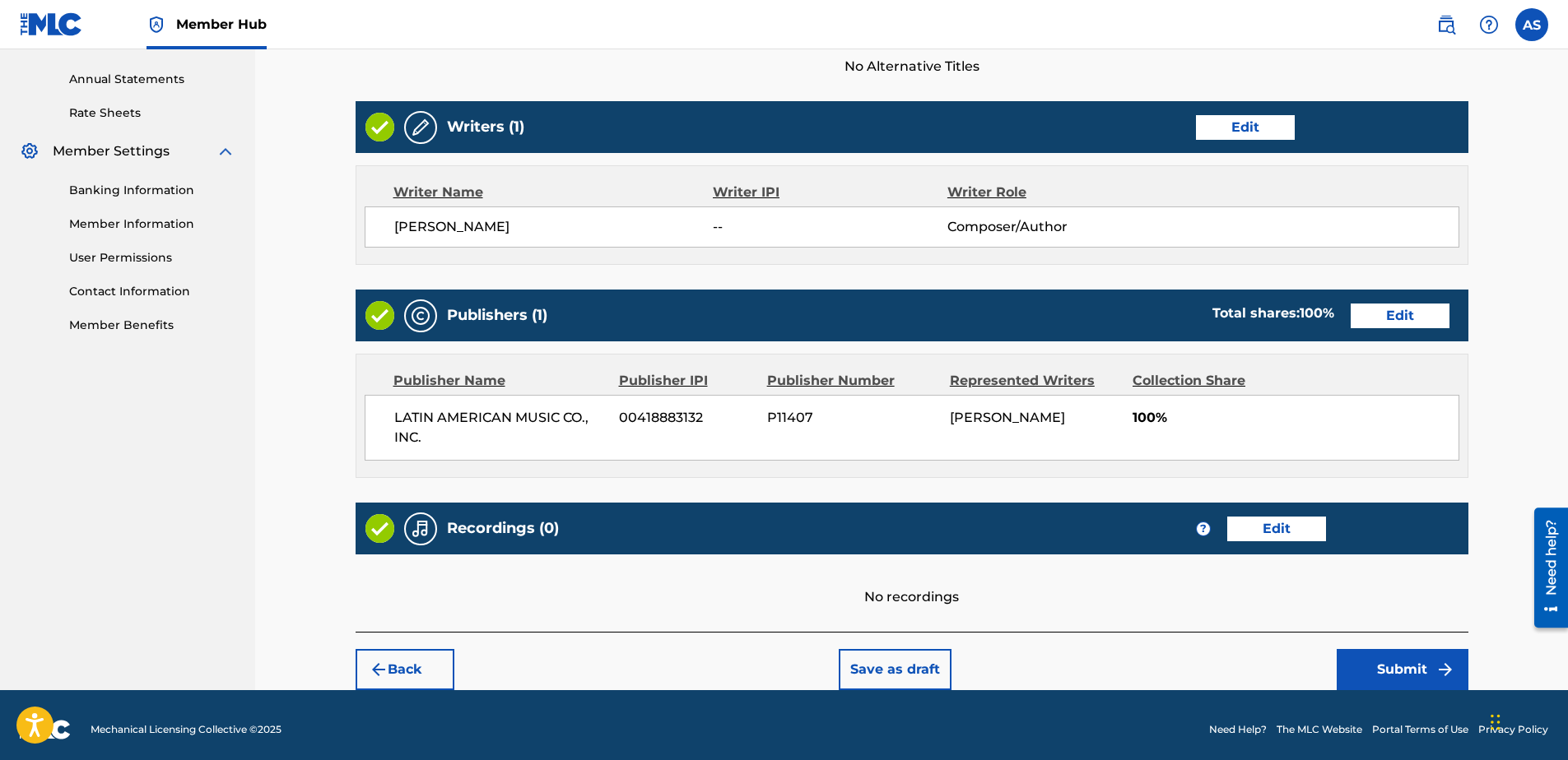
scroll to position [597, 0]
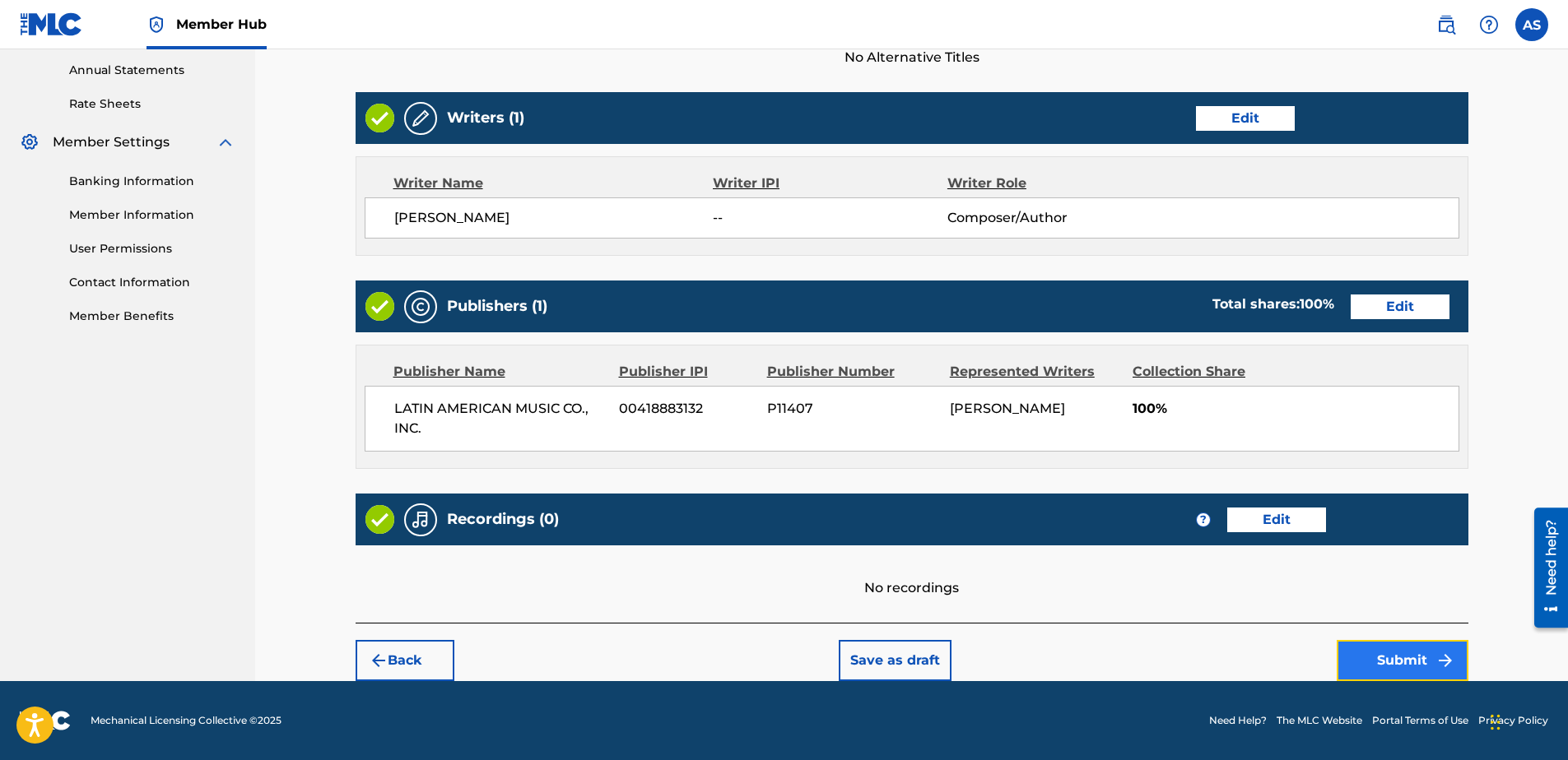
click at [1390, 650] on button "Submit" at bounding box center [1402, 660] width 132 height 41
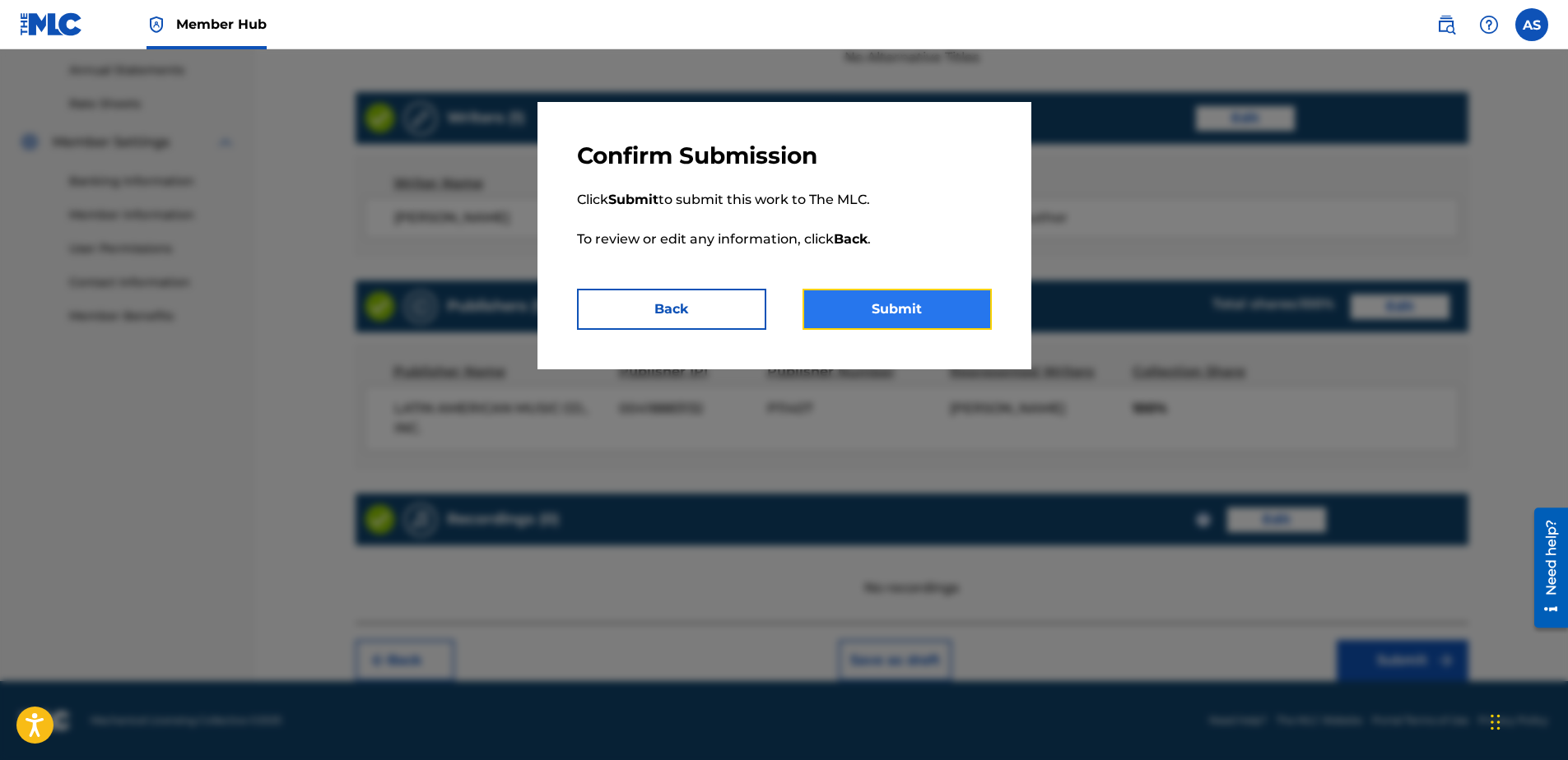
click at [891, 303] on button "Submit" at bounding box center [897, 308] width 189 height 41
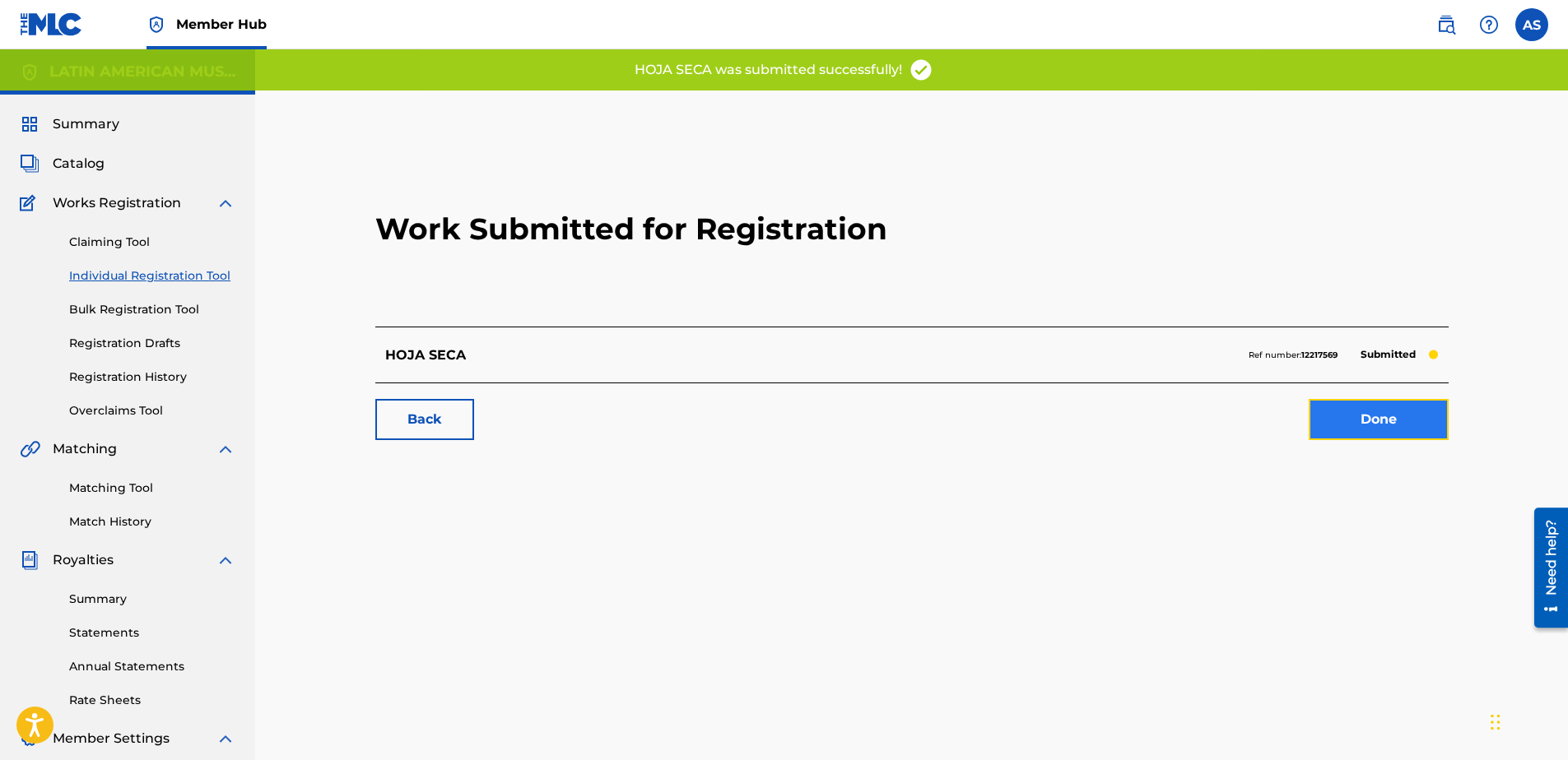
click at [1377, 425] on link "Done" at bounding box center [1378, 419] width 139 height 41
